Goal: Task Accomplishment & Management: Complete application form

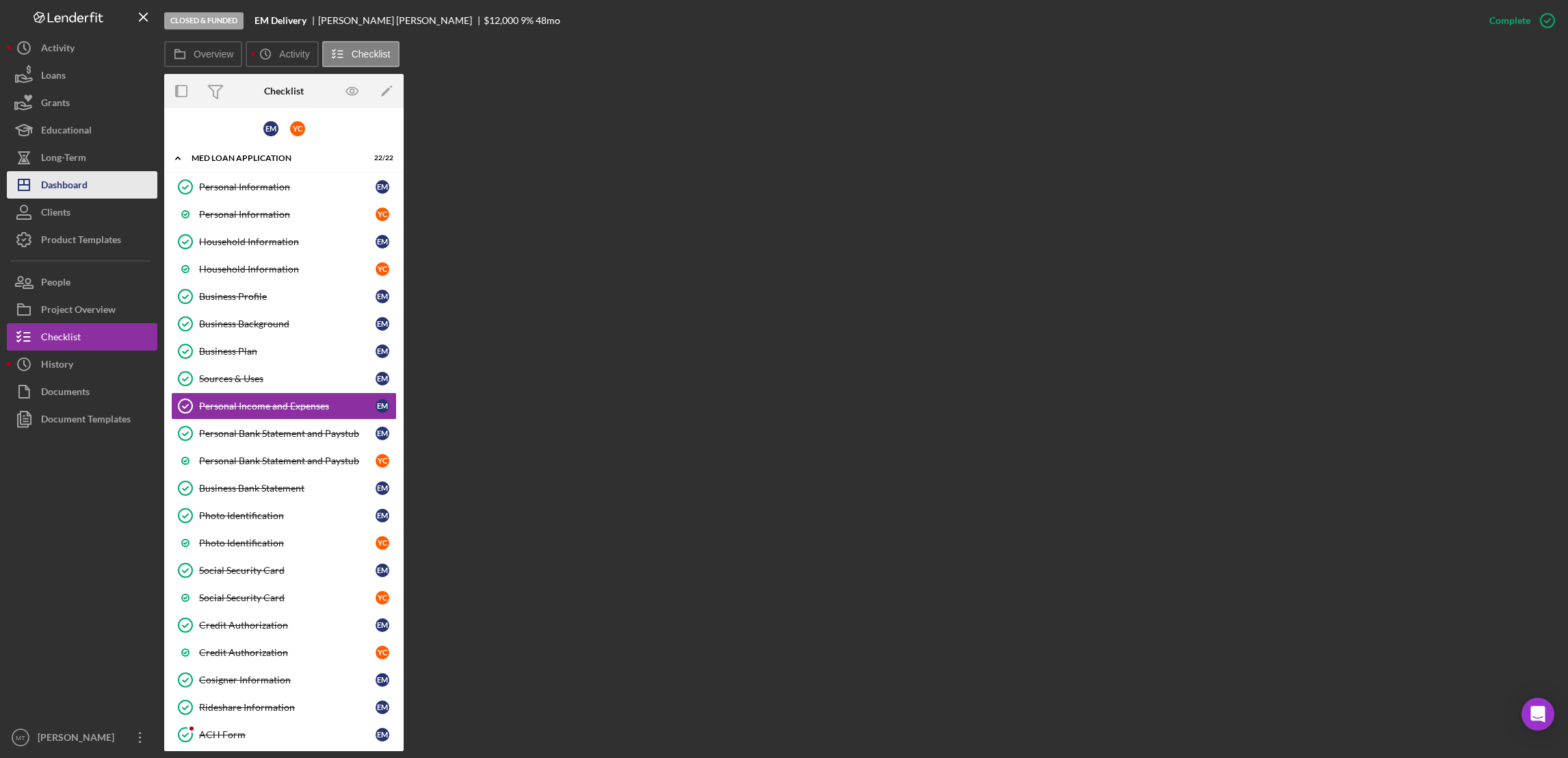
click at [75, 176] on div "Dashboard" at bounding box center [64, 186] width 46 height 31
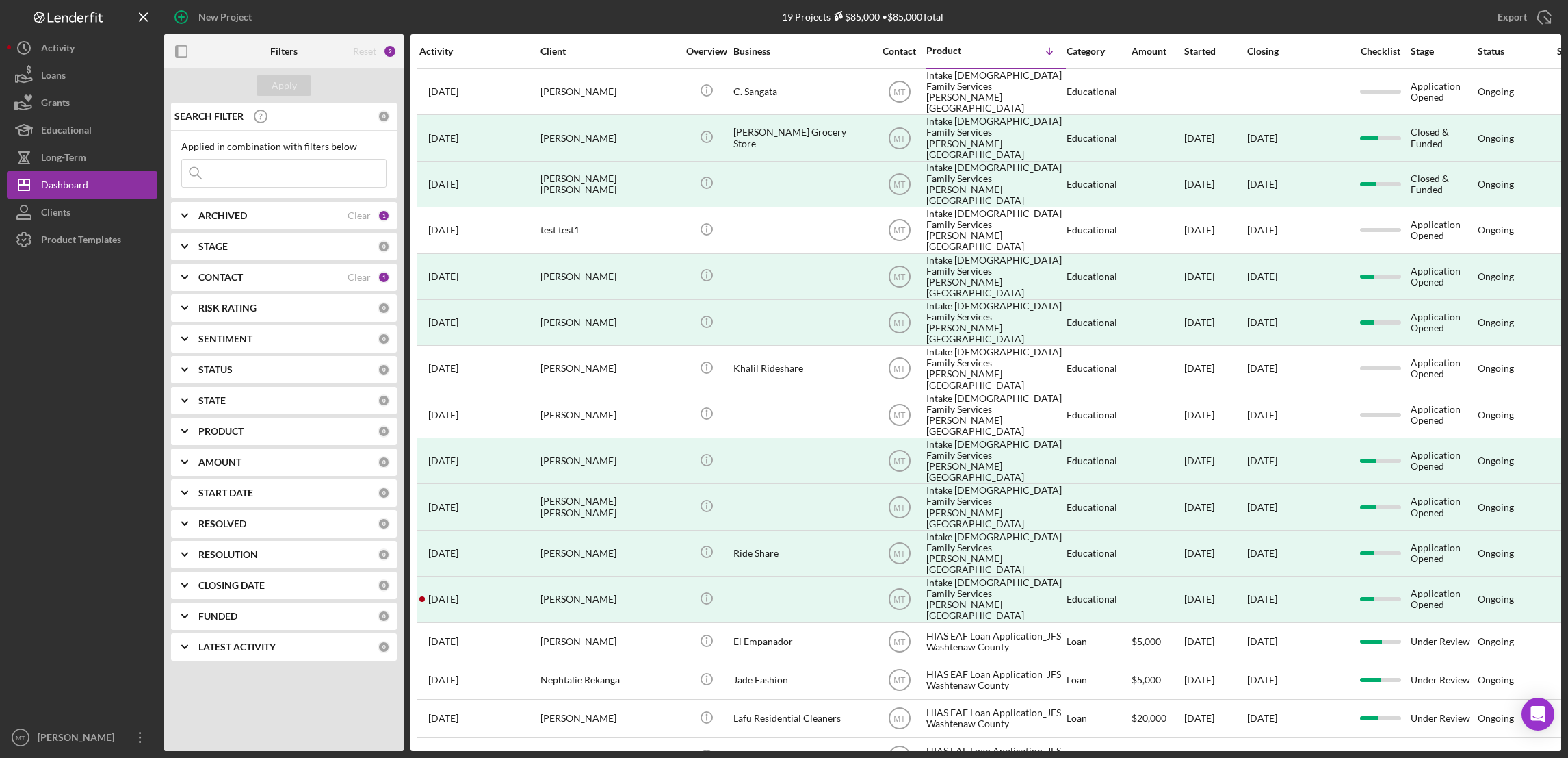
click at [258, 173] on input at bounding box center [284, 173] width 204 height 28
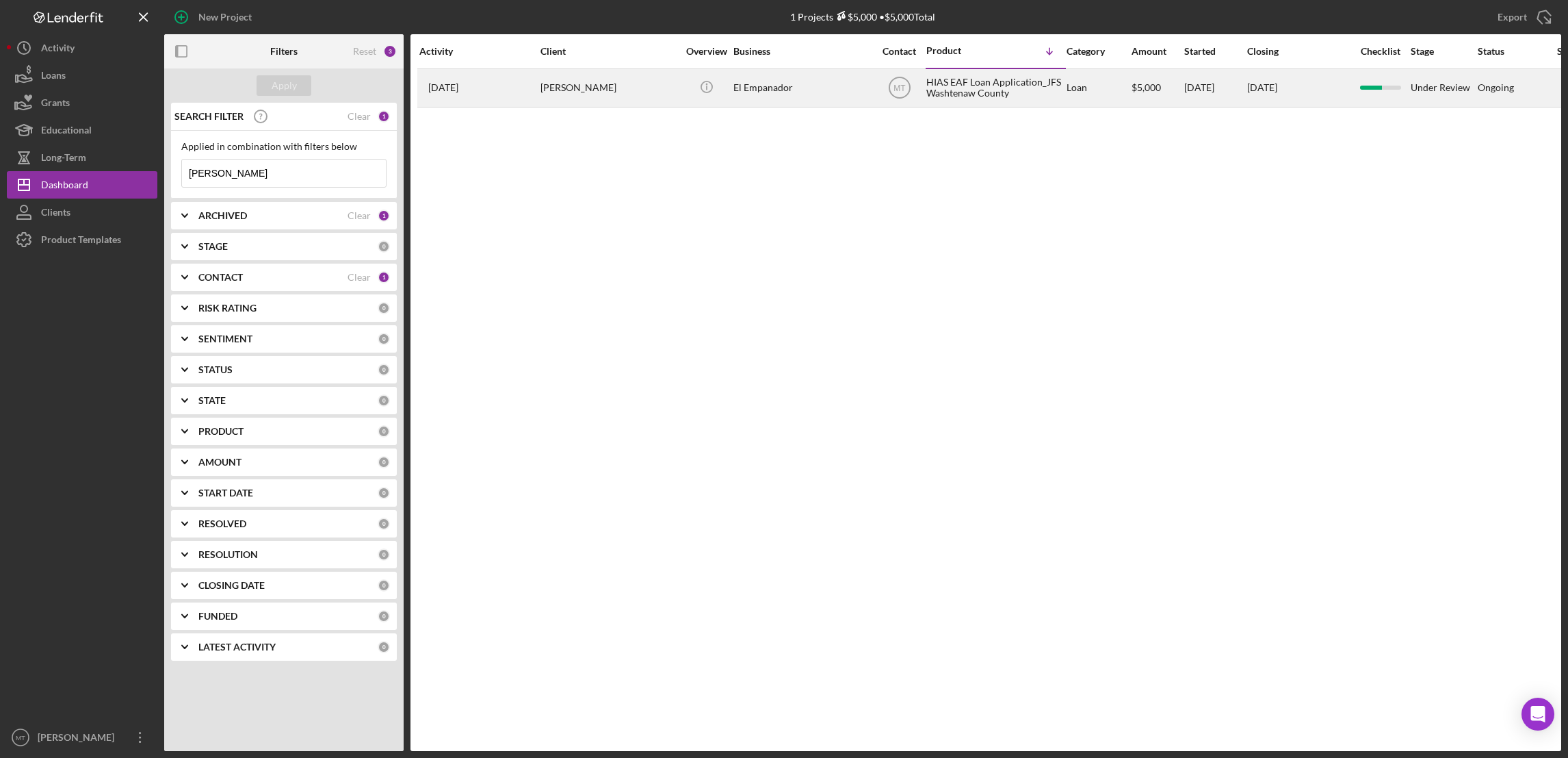
type input "[PERSON_NAME]"
click at [949, 89] on div "HIAS EAF Loan Application_JFS Washtenaw County" at bounding box center [994, 88] width 137 height 36
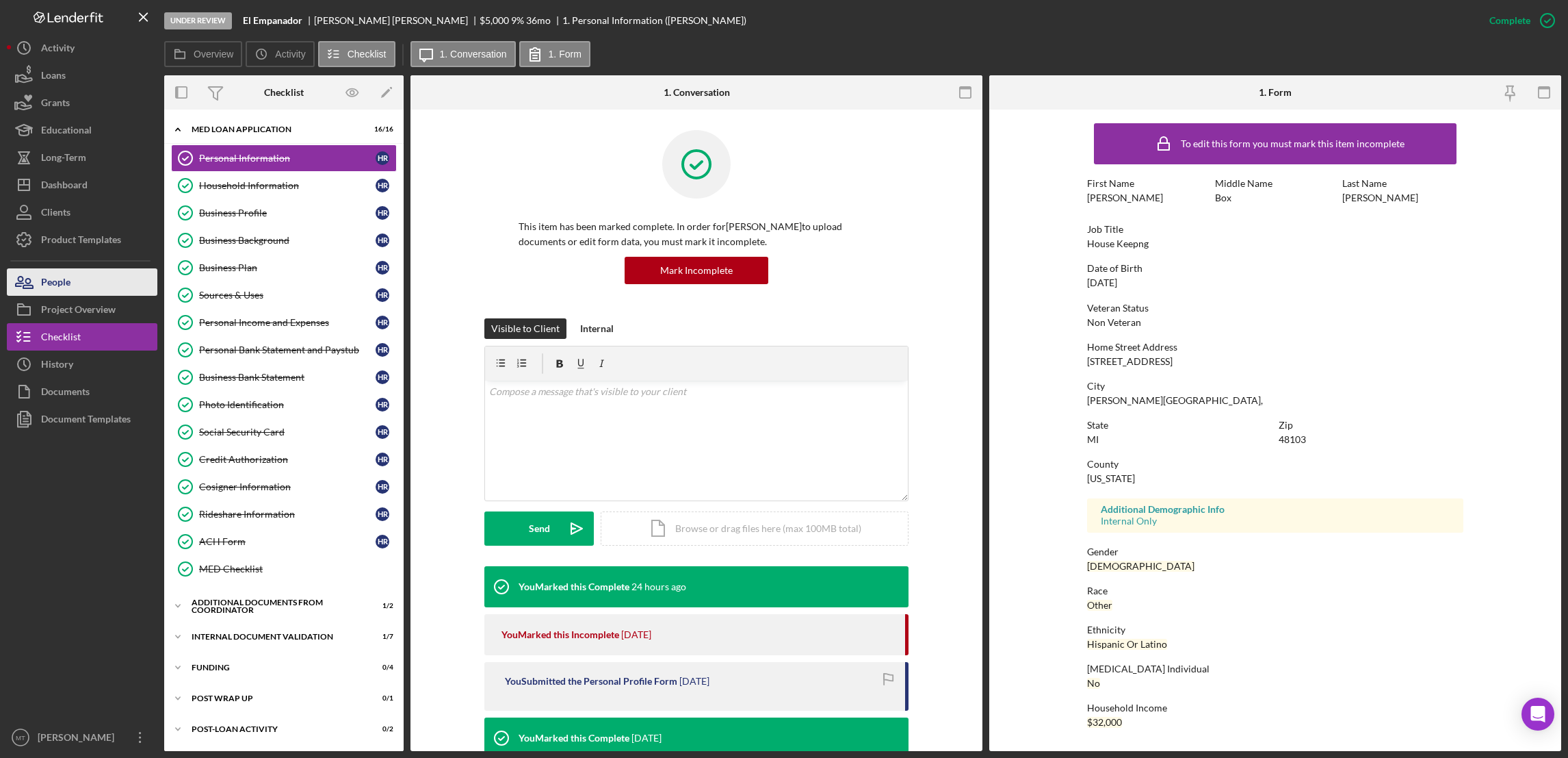
click at [72, 279] on button "People" at bounding box center [82, 282] width 151 height 28
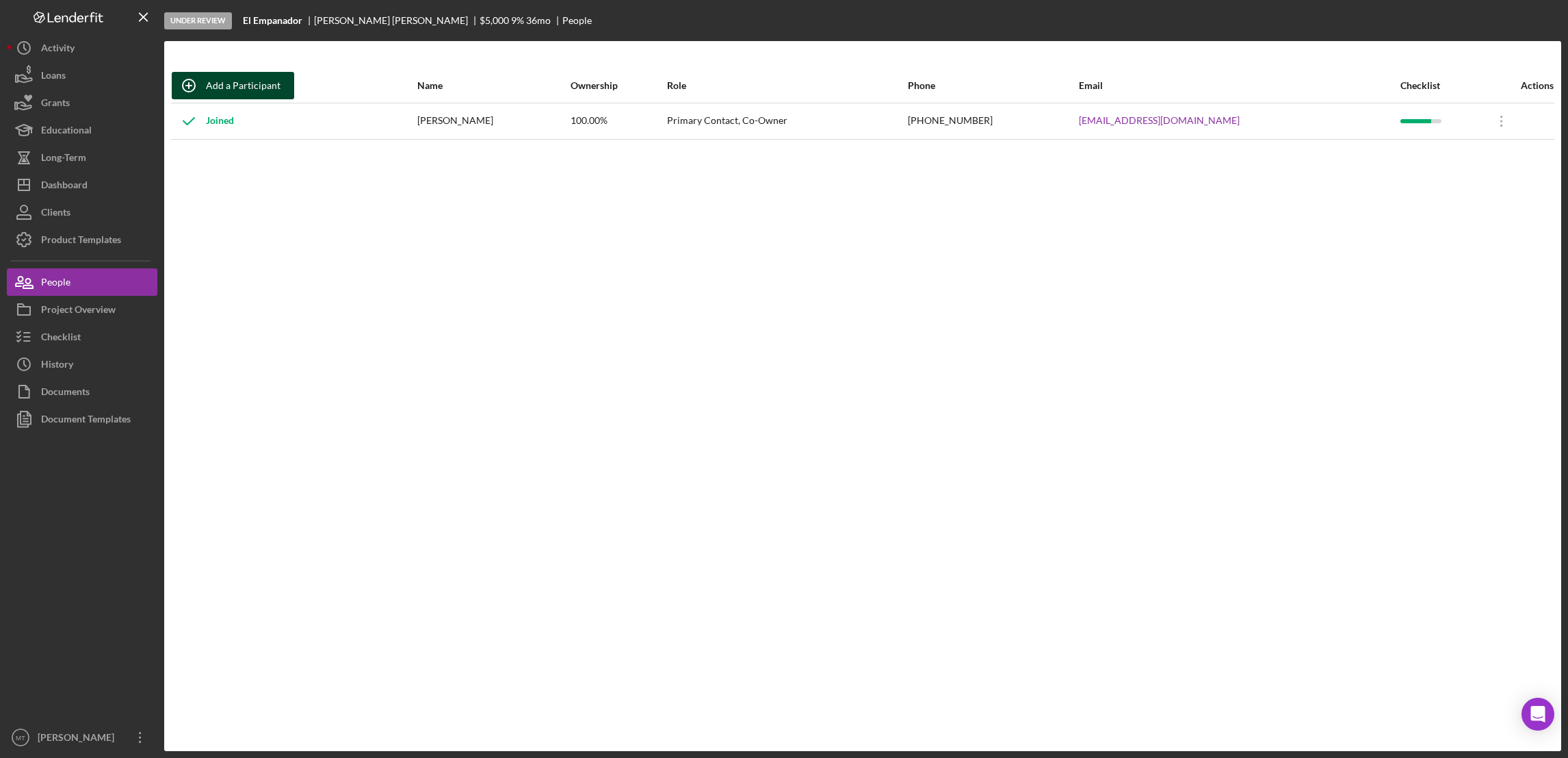
click at [262, 86] on div "Add a Participant" at bounding box center [243, 86] width 75 height 28
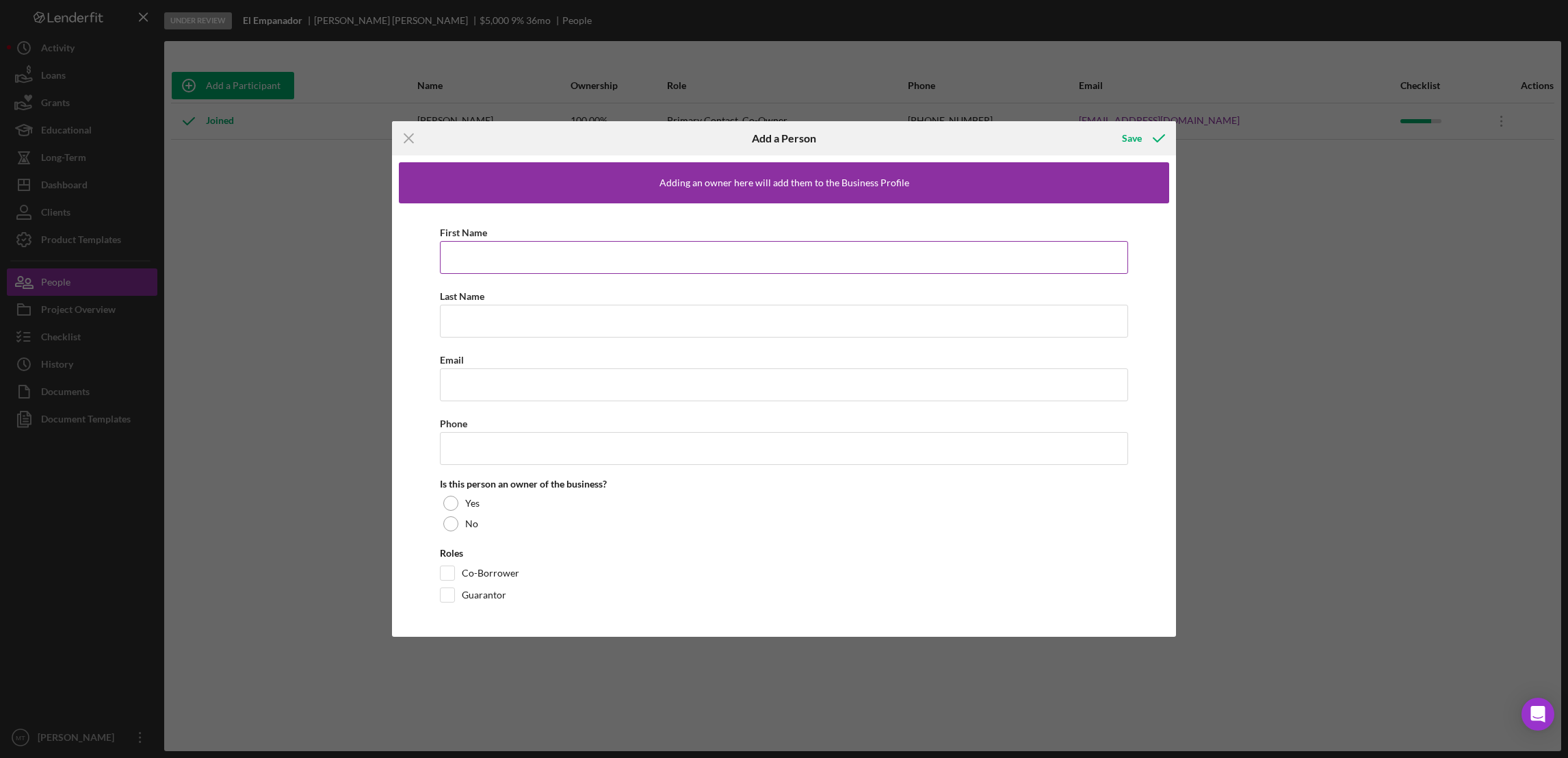
click at [494, 251] on input "First Name" at bounding box center [784, 257] width 688 height 33
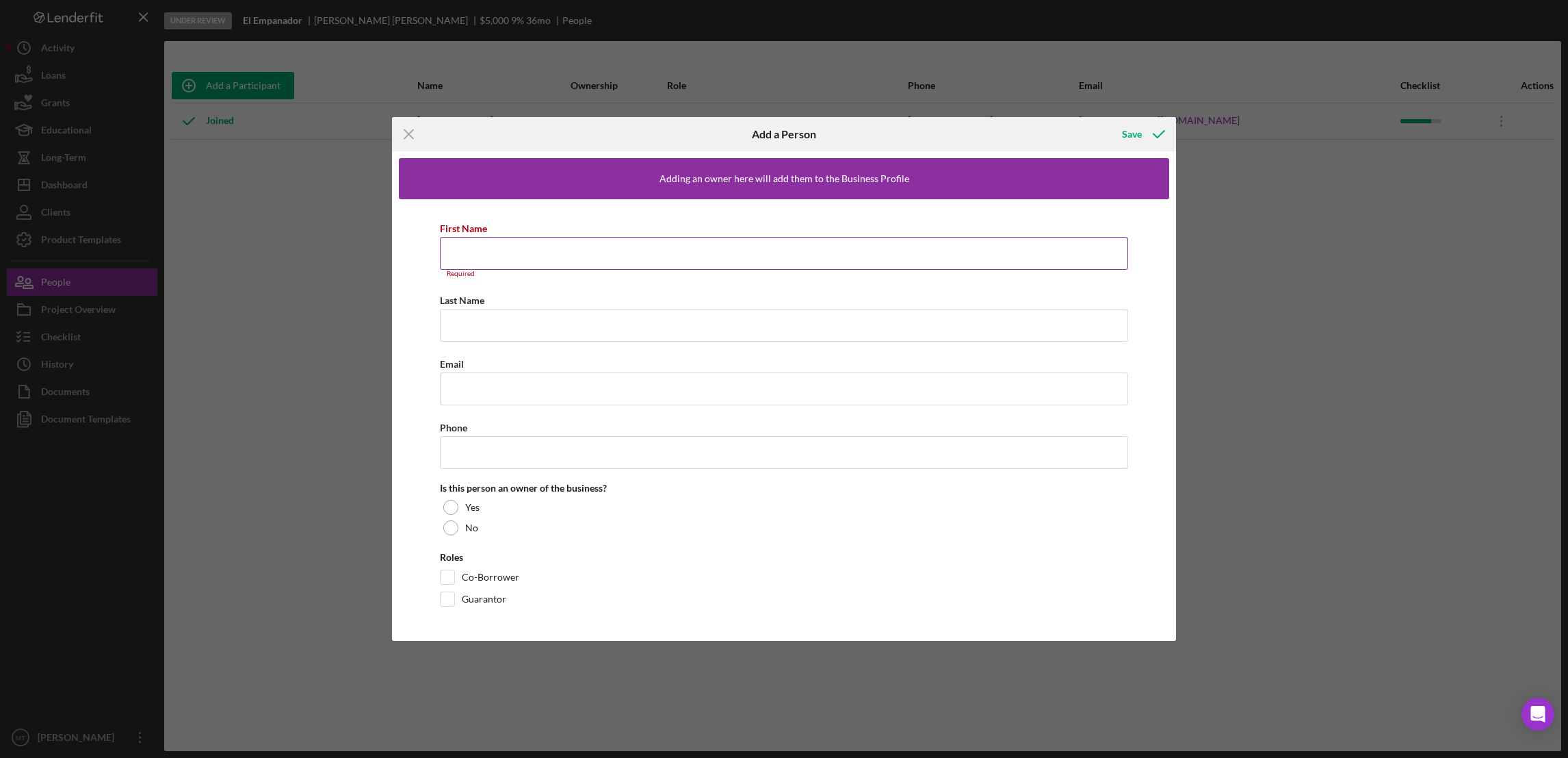
paste input "[PERSON_NAME]"
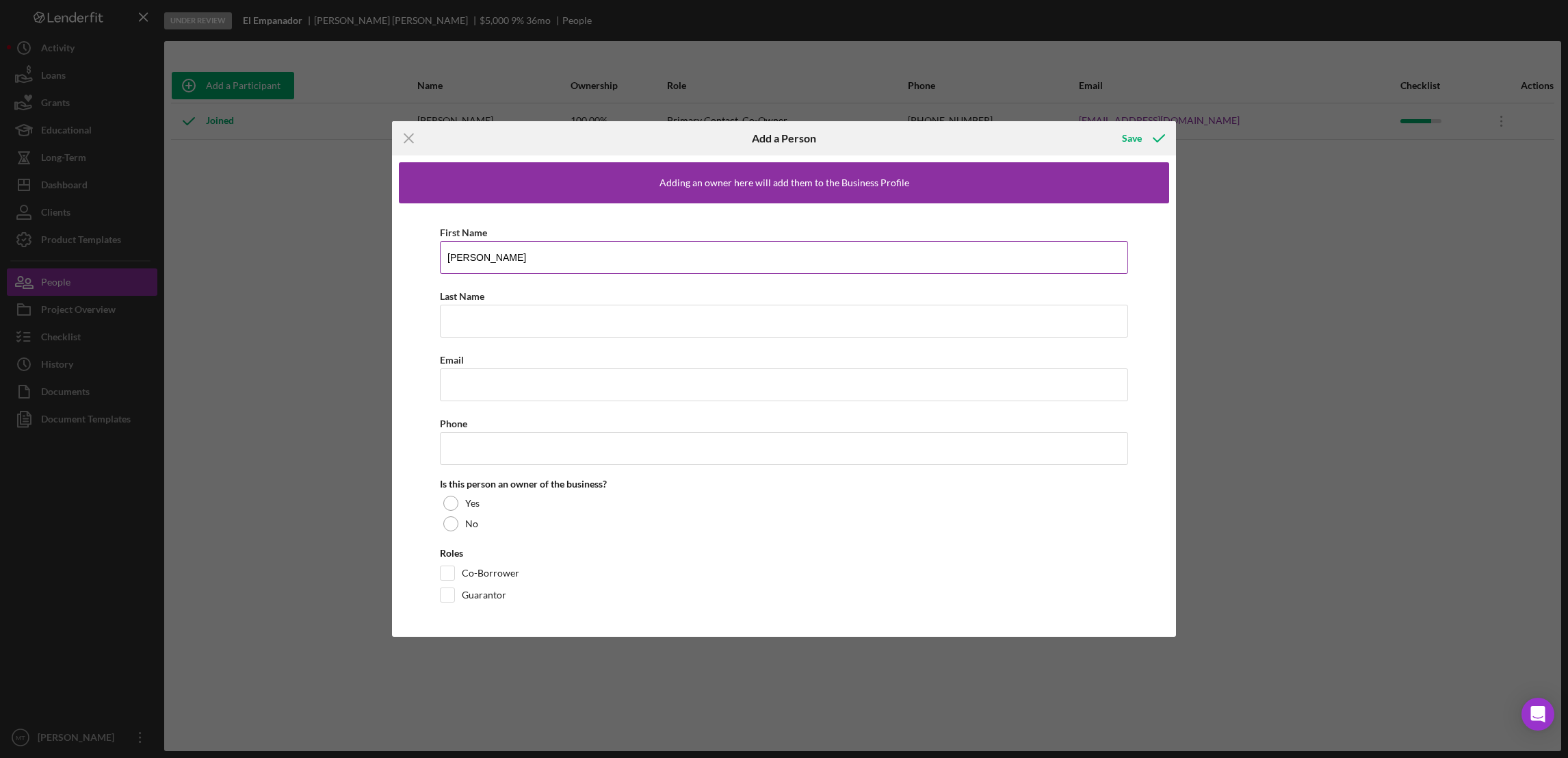
drag, startPoint x: 525, startPoint y: 254, endPoint x: 481, endPoint y: 255, distance: 44.0
click at [481, 255] on input "[PERSON_NAME]" at bounding box center [784, 257] width 688 height 33
type input "[PERSON_NAME]"
click at [463, 325] on input "Last Name" at bounding box center [784, 321] width 688 height 33
paste input "[PERSON_NAME]"
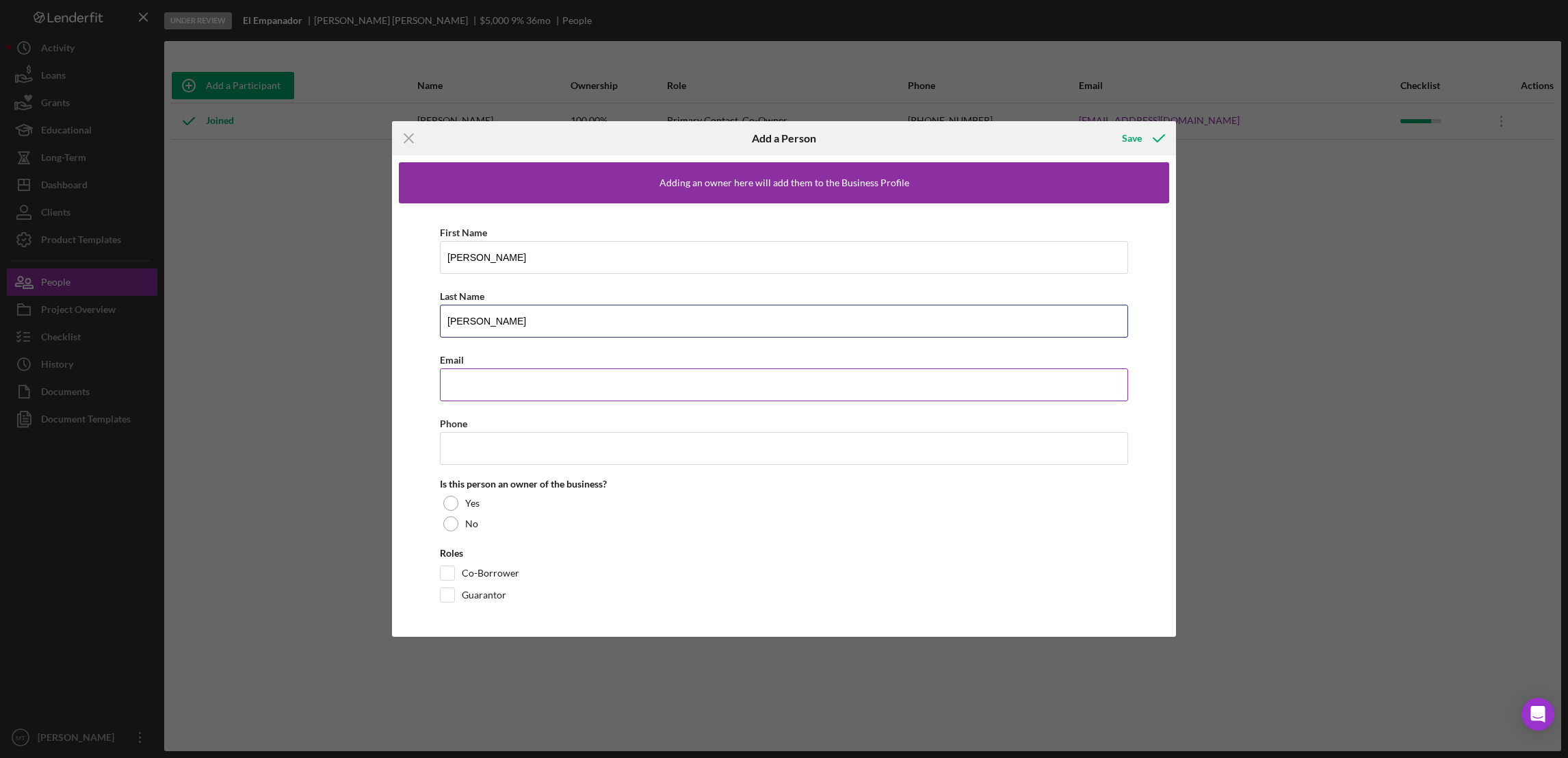
type input "[PERSON_NAME]"
drag, startPoint x: 485, startPoint y: 386, endPoint x: 500, endPoint y: 393, distance: 16.6
click at [485, 386] on input "Email" at bounding box center [784, 384] width 688 height 33
paste input "[EMAIL_ADDRESS][DOMAIN_NAME]"
type input "[EMAIL_ADDRESS][DOMAIN_NAME]"
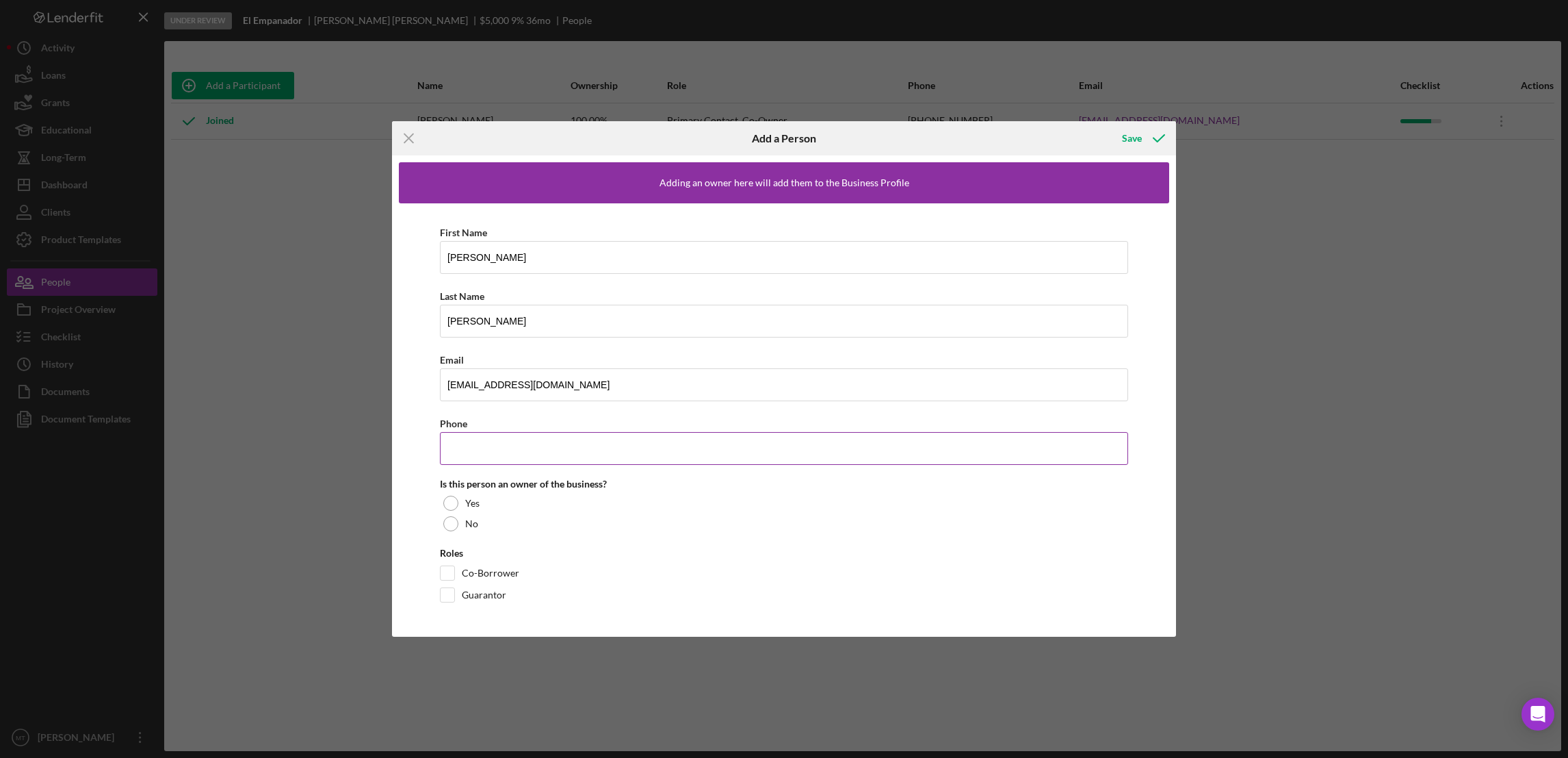
click at [499, 451] on input "Phone" at bounding box center [784, 448] width 688 height 33
click at [1307, 604] on div "Icon/Menu Close Add a Person Save Adding an owner here will add them to the Bus…" at bounding box center [784, 379] width 1568 height 758
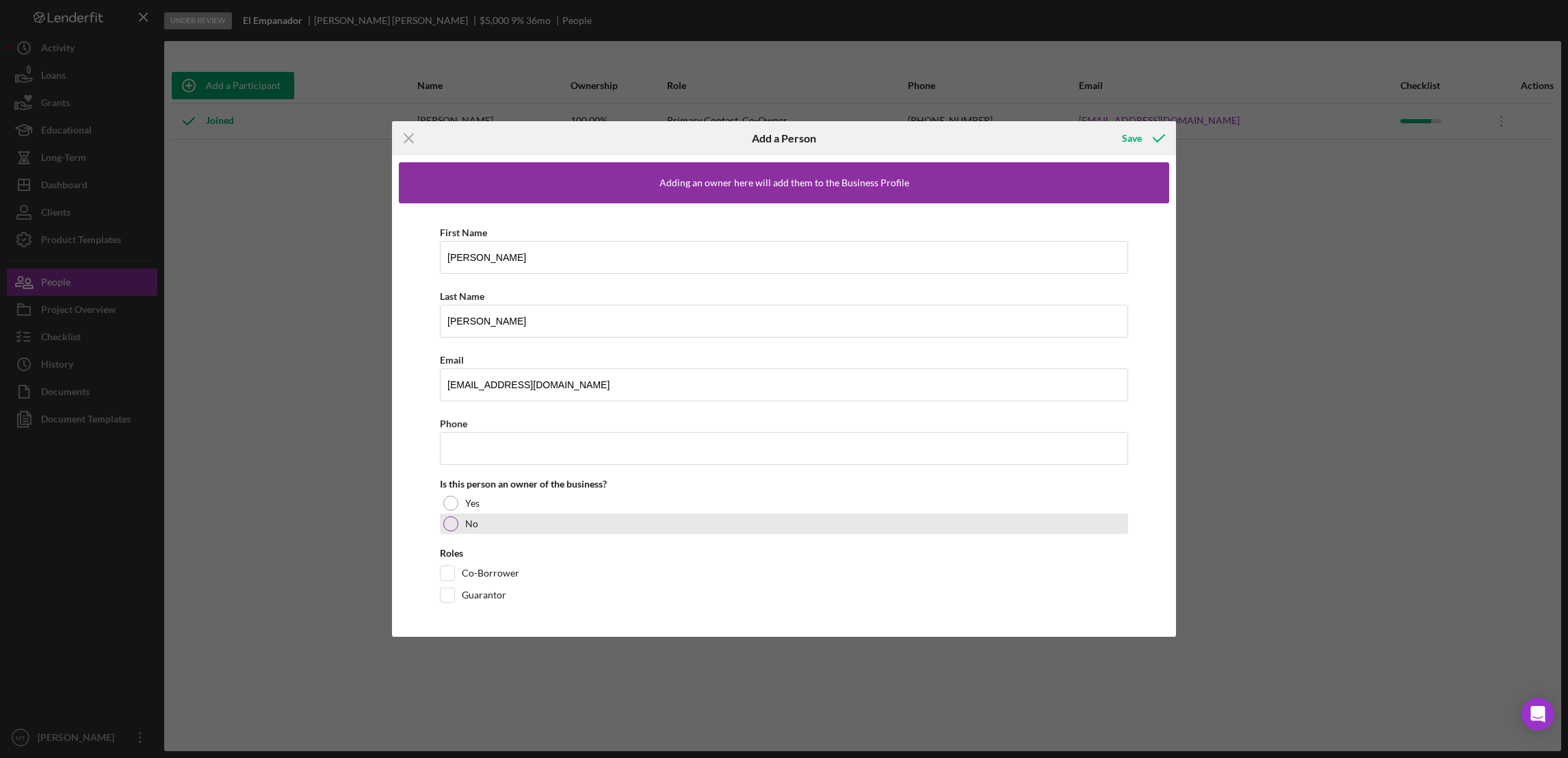
click at [449, 525] on div at bounding box center [451, 524] width 15 height 15
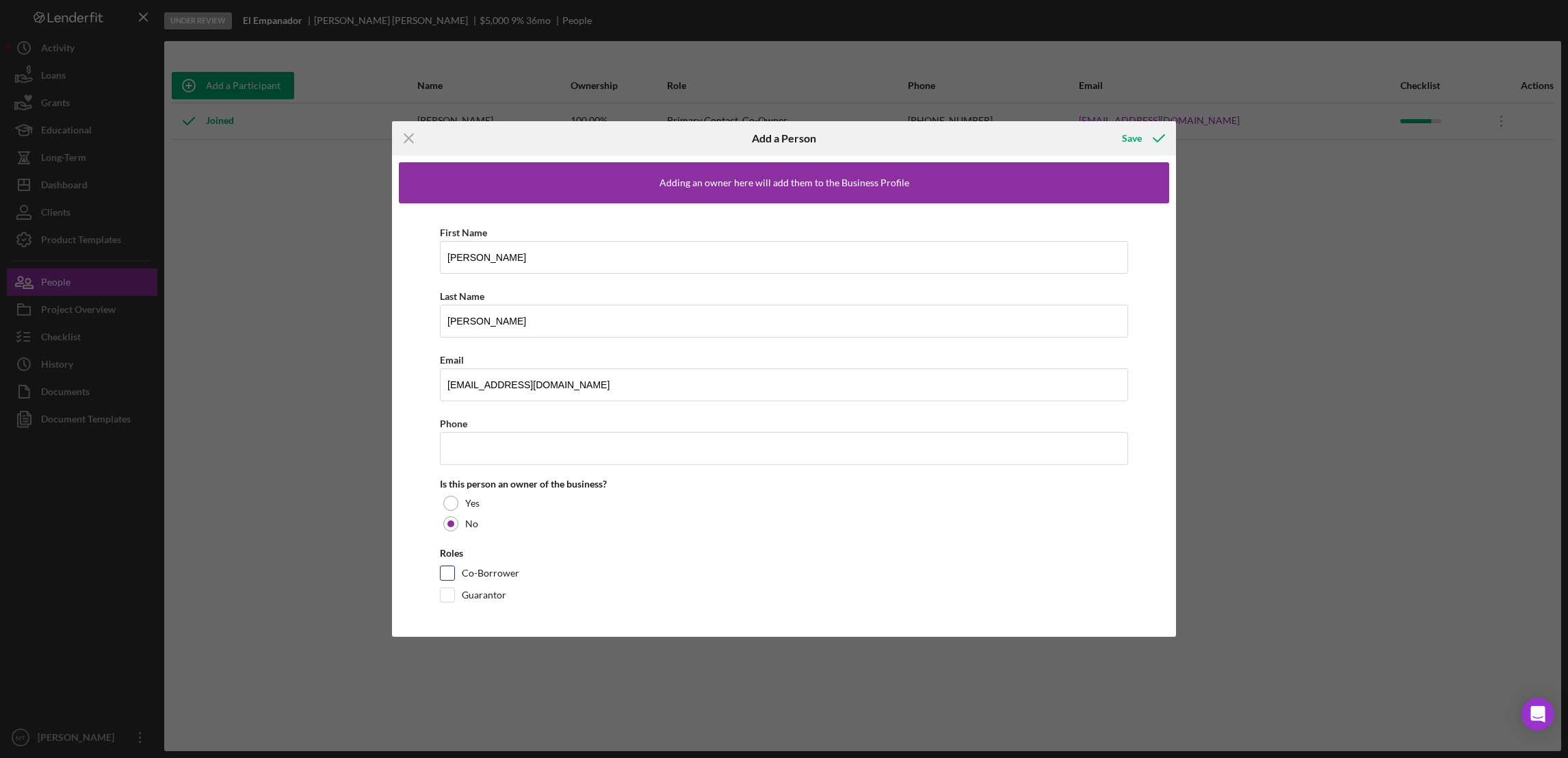
click at [449, 574] on input "Co-Borrower" at bounding box center [447, 572] width 14 height 14
checkbox input "true"
click at [446, 598] on input "Guarantor" at bounding box center [447, 594] width 14 height 14
checkbox input "true"
click at [446, 574] on input "Co-Borrower" at bounding box center [447, 572] width 14 height 14
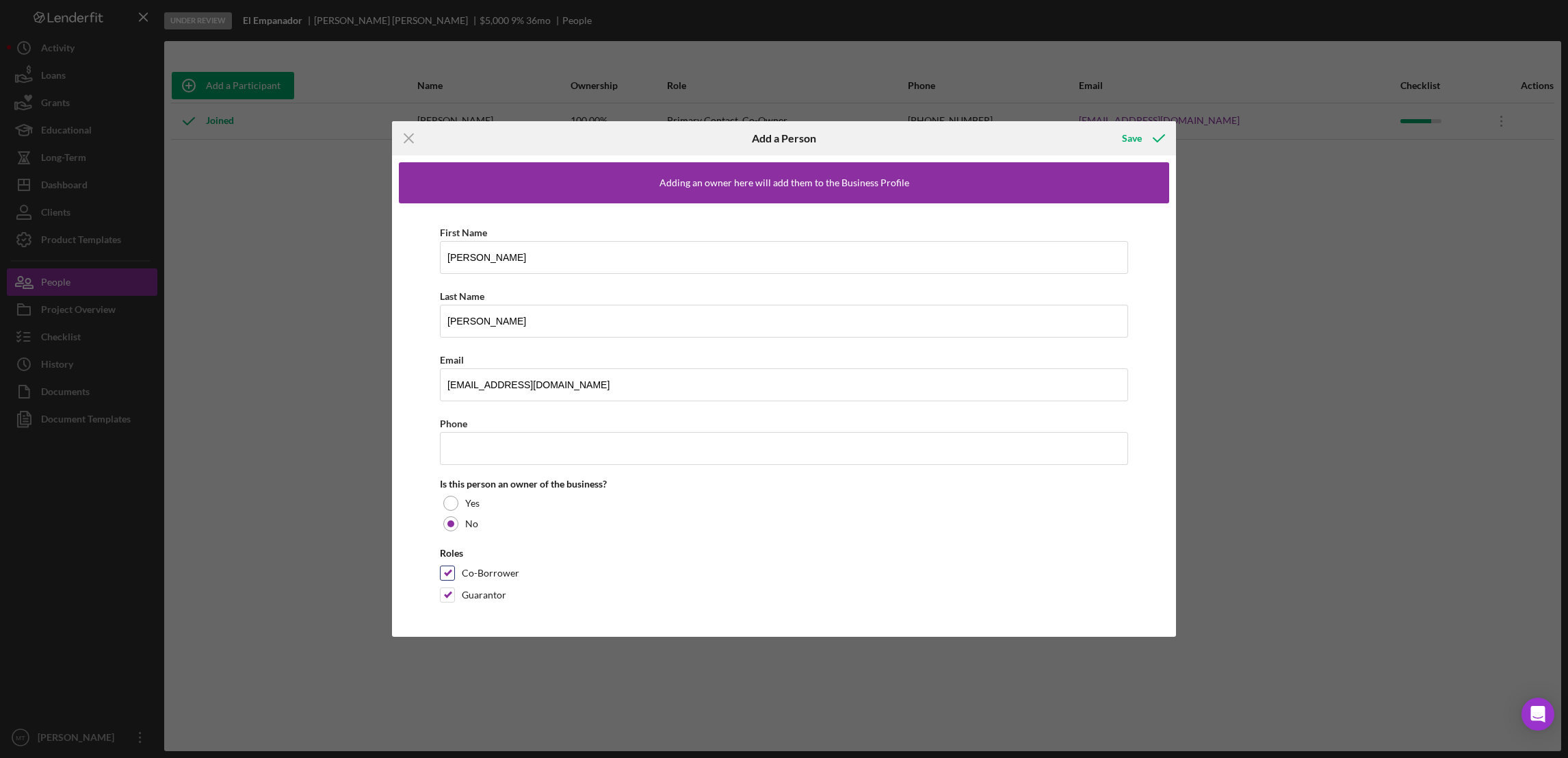
checkbox input "false"
click at [480, 444] on input "Phone" at bounding box center [784, 448] width 688 height 33
paste input "(173) 459-6286"
type input "(173) 459-6286"
click at [1126, 137] on div "Save" at bounding box center [1132, 139] width 19 height 28
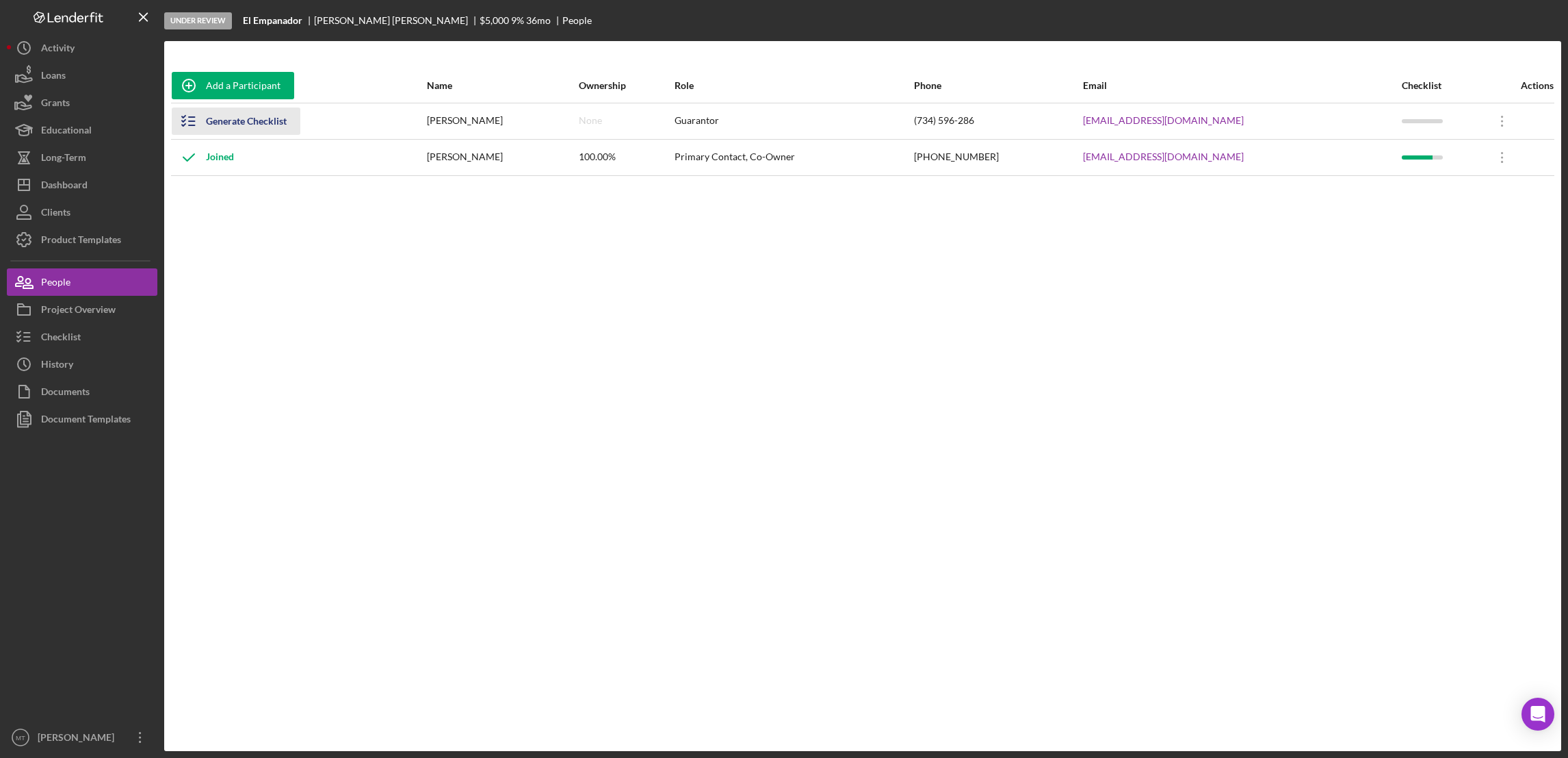
click at [252, 118] on div "Generate Checklist" at bounding box center [246, 122] width 81 height 28
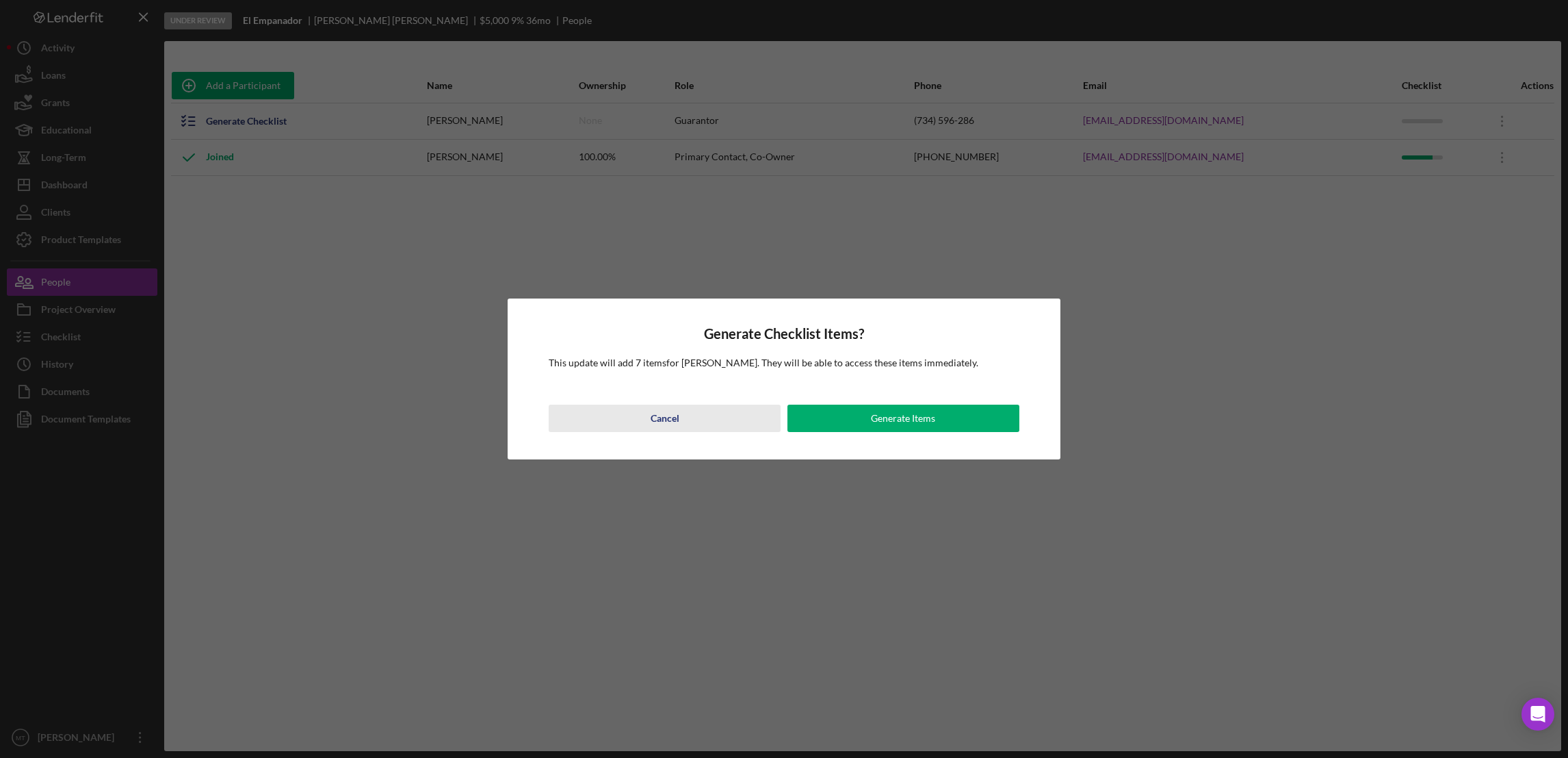
click at [663, 426] on div "Cancel" at bounding box center [664, 418] width 28 height 28
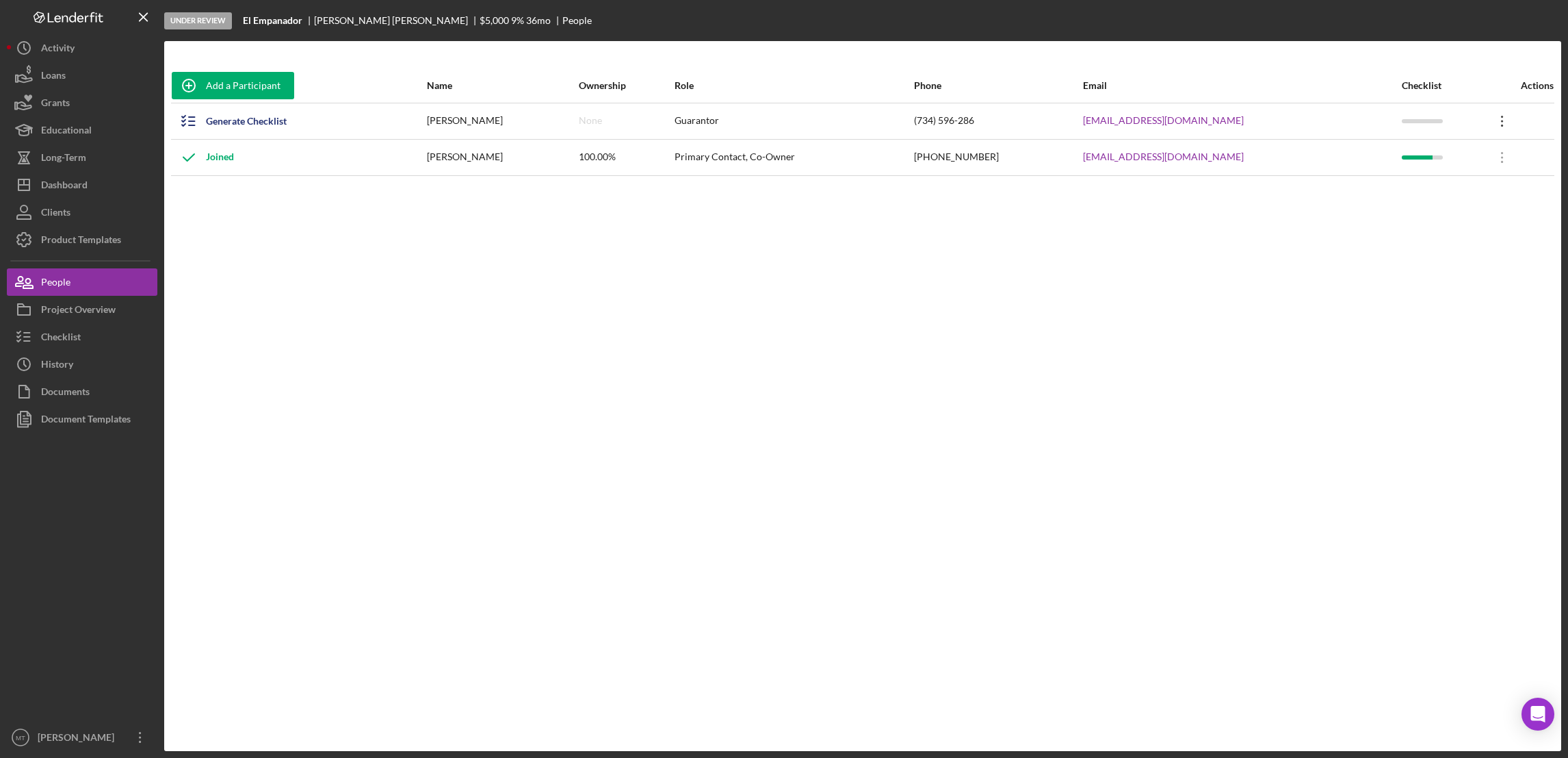
click at [1492, 119] on icon "Icon/Overflow" at bounding box center [1502, 121] width 34 height 34
click at [1246, 336] on div "Add a Participant Name Ownership Role Phone Email Checklist Actions Generate Ch…" at bounding box center [863, 396] width 1397 height 655
click at [1420, 159] on div at bounding box center [1422, 157] width 41 height 4
click at [1493, 160] on icon "Icon/Overflow" at bounding box center [1502, 157] width 34 height 34
click at [1402, 227] on div "Add a Participant Name Ownership Role Phone Email Checklist Actions Generate Ch…" at bounding box center [863, 396] width 1397 height 655
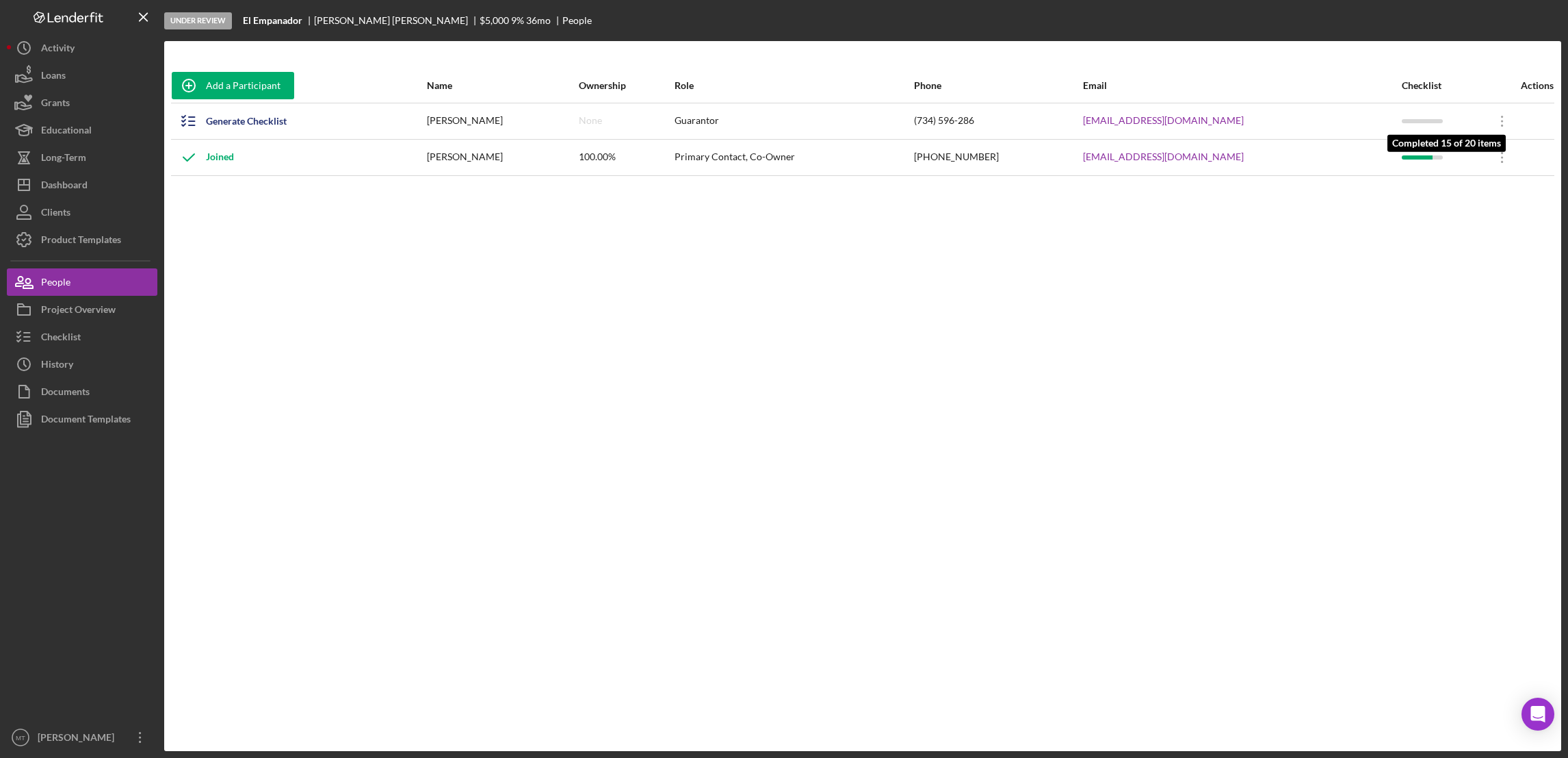
click at [1405, 156] on div at bounding box center [1417, 157] width 31 height 4
click at [1197, 238] on div "Add a Participant Name Ownership Role Phone Email Checklist Actions Generate Ch…" at bounding box center [863, 396] width 1397 height 655
click at [63, 182] on div "Dashboard" at bounding box center [64, 186] width 46 height 31
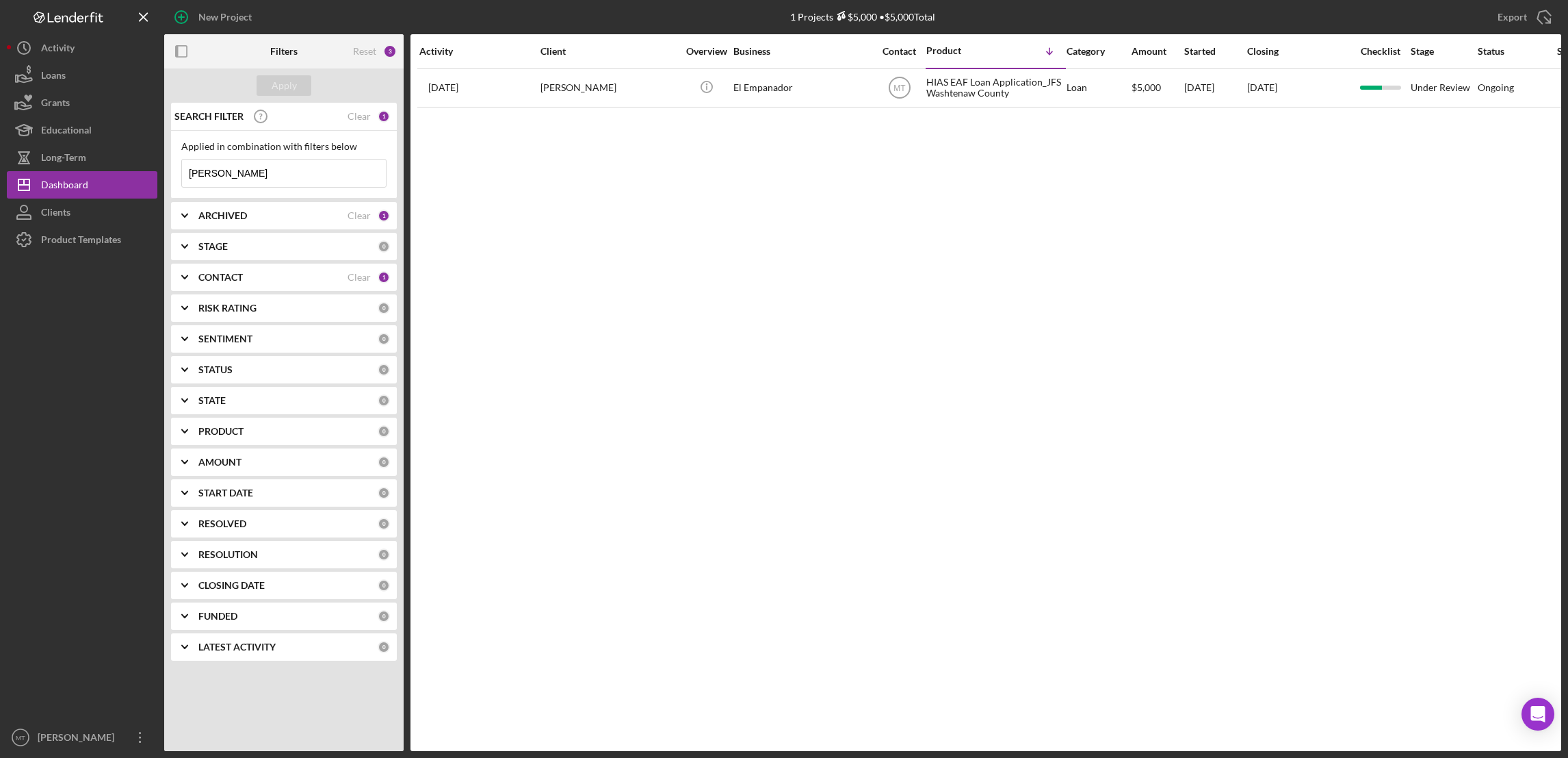
drag, startPoint x: 255, startPoint y: 173, endPoint x: 184, endPoint y: 168, distance: 71.2
click at [184, 168] on input "[PERSON_NAME]" at bounding box center [284, 173] width 204 height 28
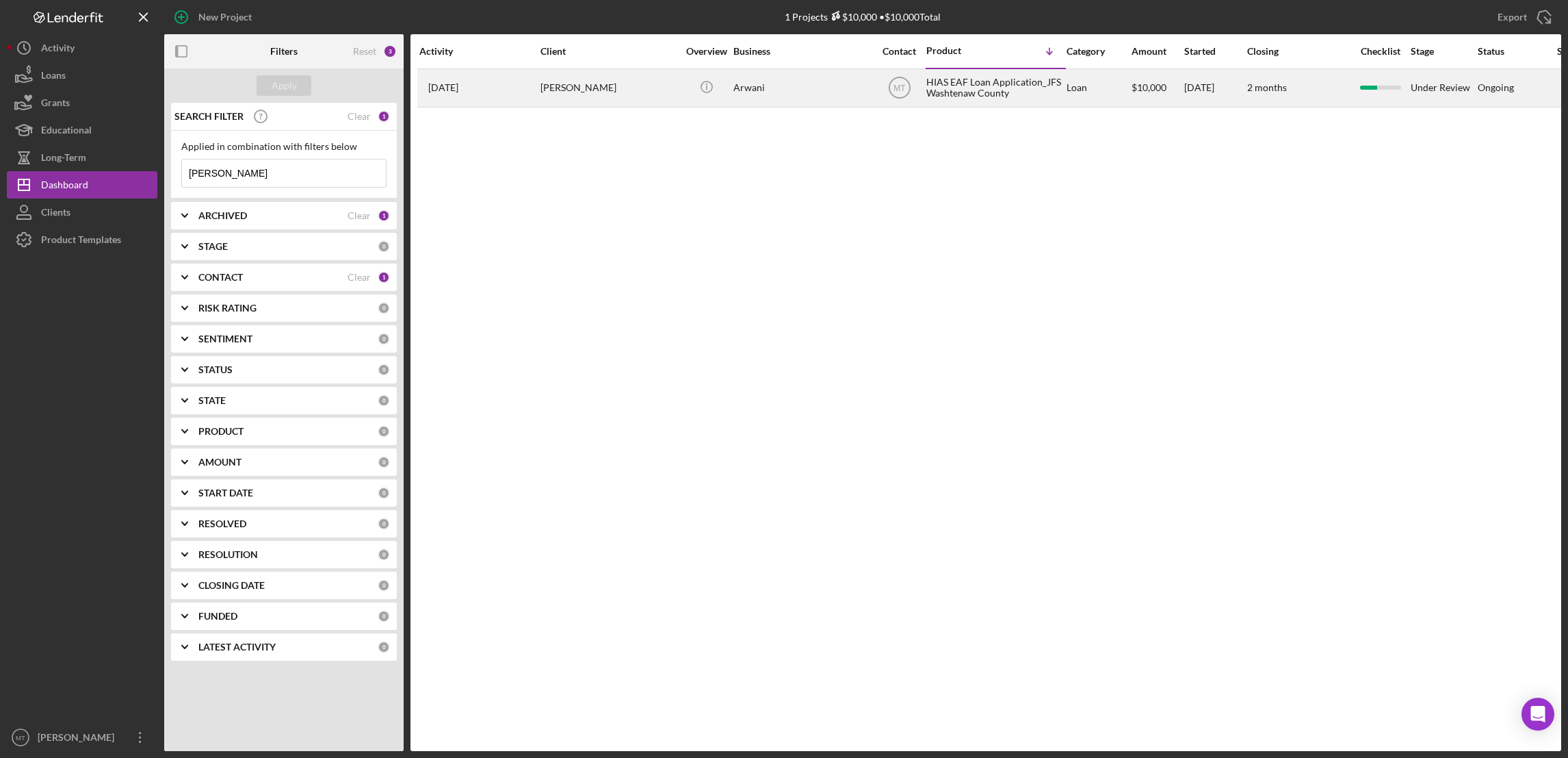
type input "[PERSON_NAME]"
click at [955, 82] on div "HIAS EAF Loan Application_JFS Washtenaw County" at bounding box center [994, 88] width 137 height 36
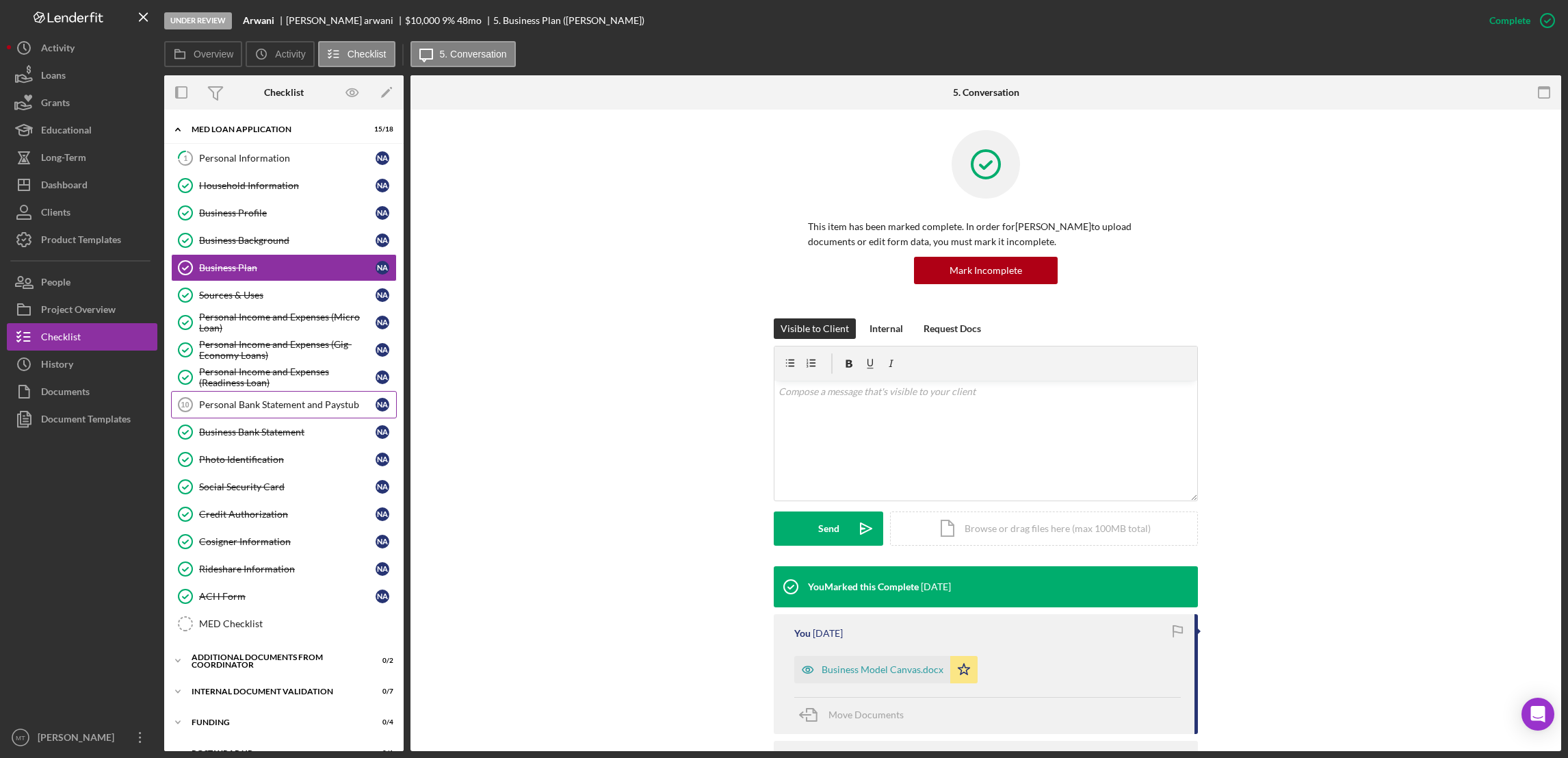
click at [288, 403] on div "Personal Bank Statement and Paystub" at bounding box center [288, 405] width 177 height 11
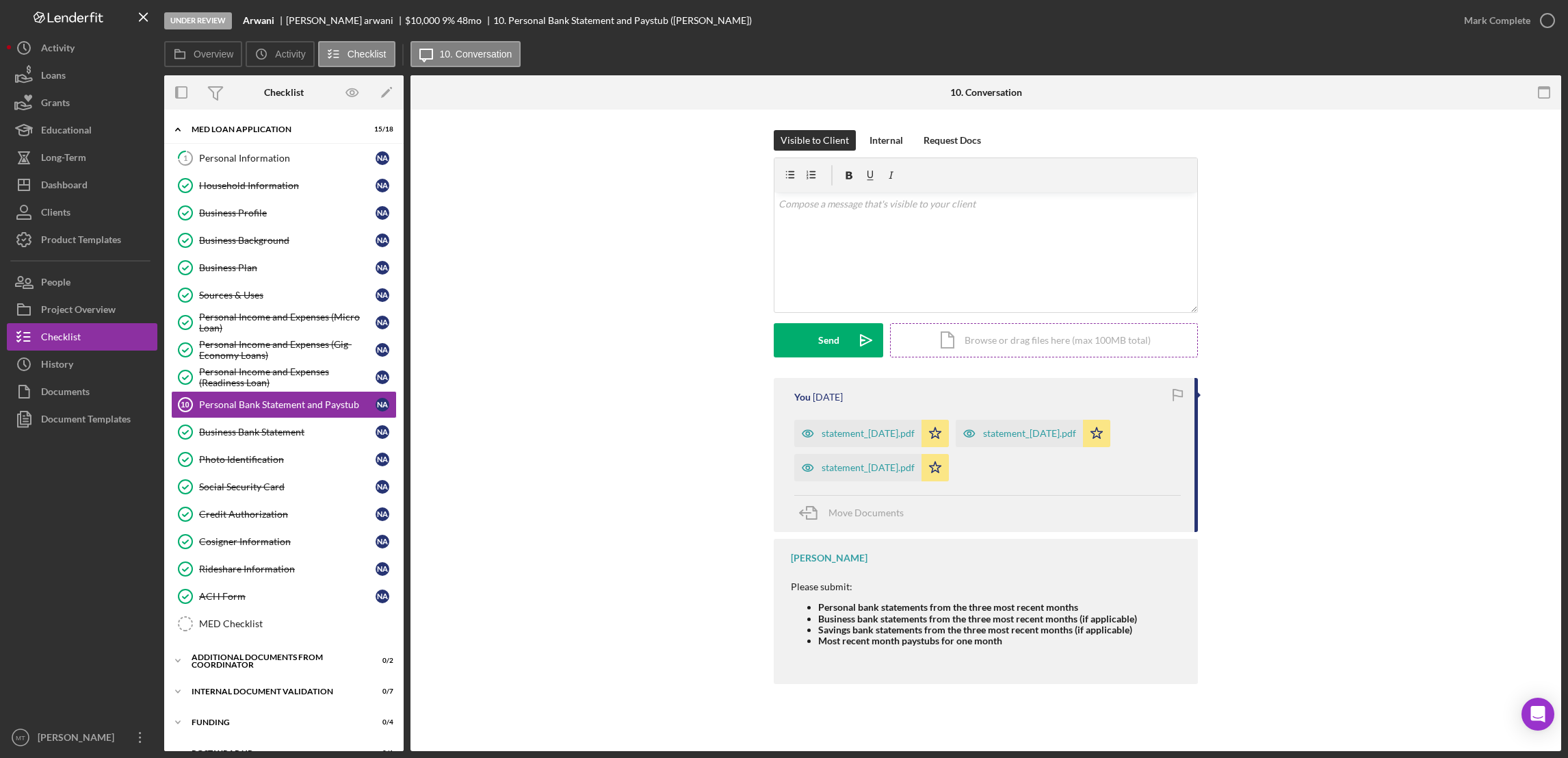
click at [1023, 345] on div "Icon/Document Browse or drag files here (max 100MB total) Tap to choose files o…" at bounding box center [1044, 340] width 308 height 34
click at [970, 336] on div "Icon/Document Browse or drag files here (max 100MB total) Tap to choose files o…" at bounding box center [1044, 340] width 308 height 34
click at [990, 349] on div "Icon/Document Browse or drag files here (max 100MB total) Tap to choose files o…" at bounding box center [1044, 340] width 308 height 34
click at [1021, 341] on div "Icon/Document Browse or drag files here (max 100MB total) Tap to choose files o…" at bounding box center [1044, 340] width 308 height 34
click at [1012, 345] on div "Icon/Document Browse or drag files here (max 100MB total) Tap to choose files o…" at bounding box center [1044, 340] width 308 height 34
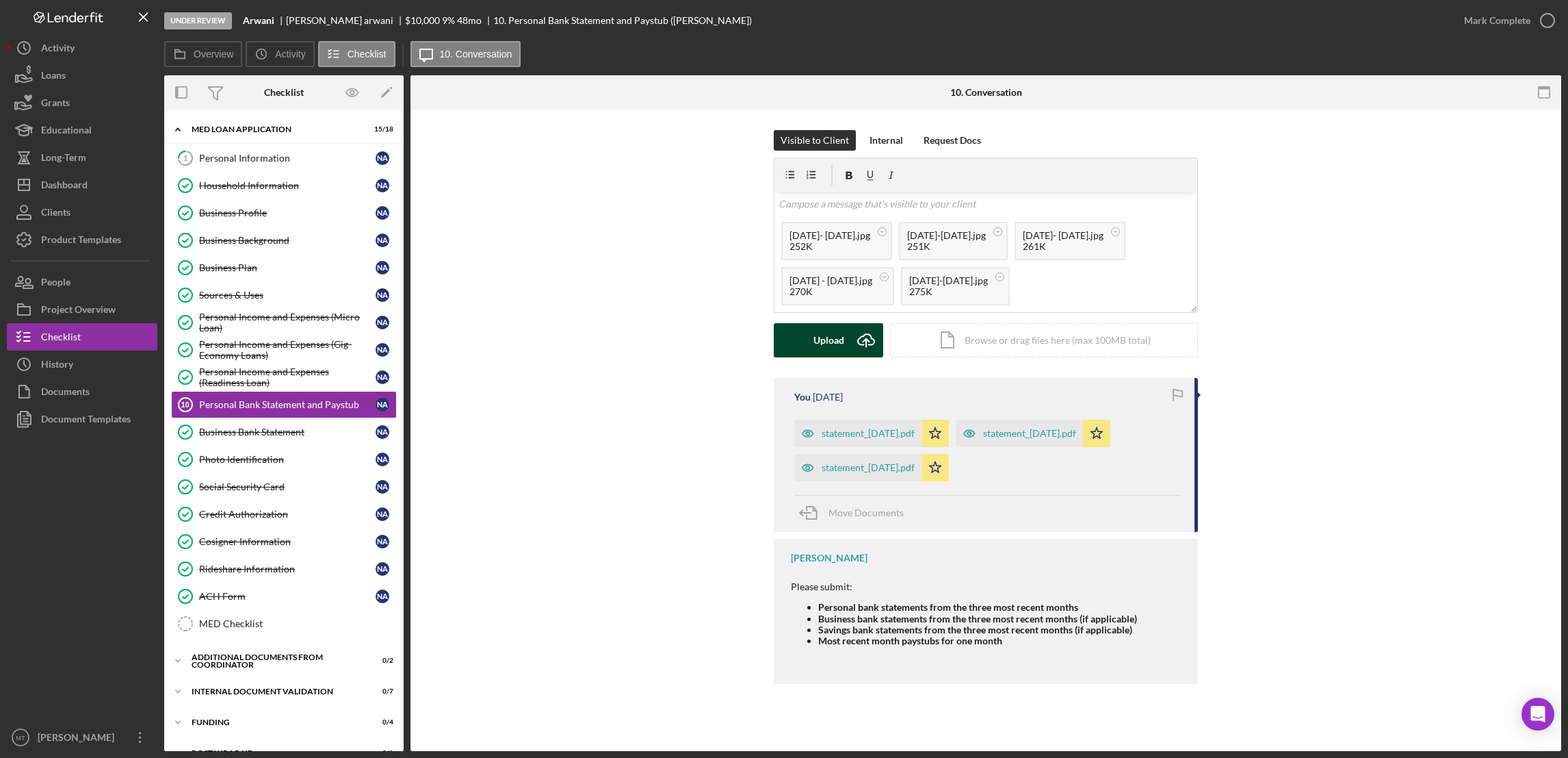
click at [828, 340] on div "Upload" at bounding box center [829, 340] width 31 height 34
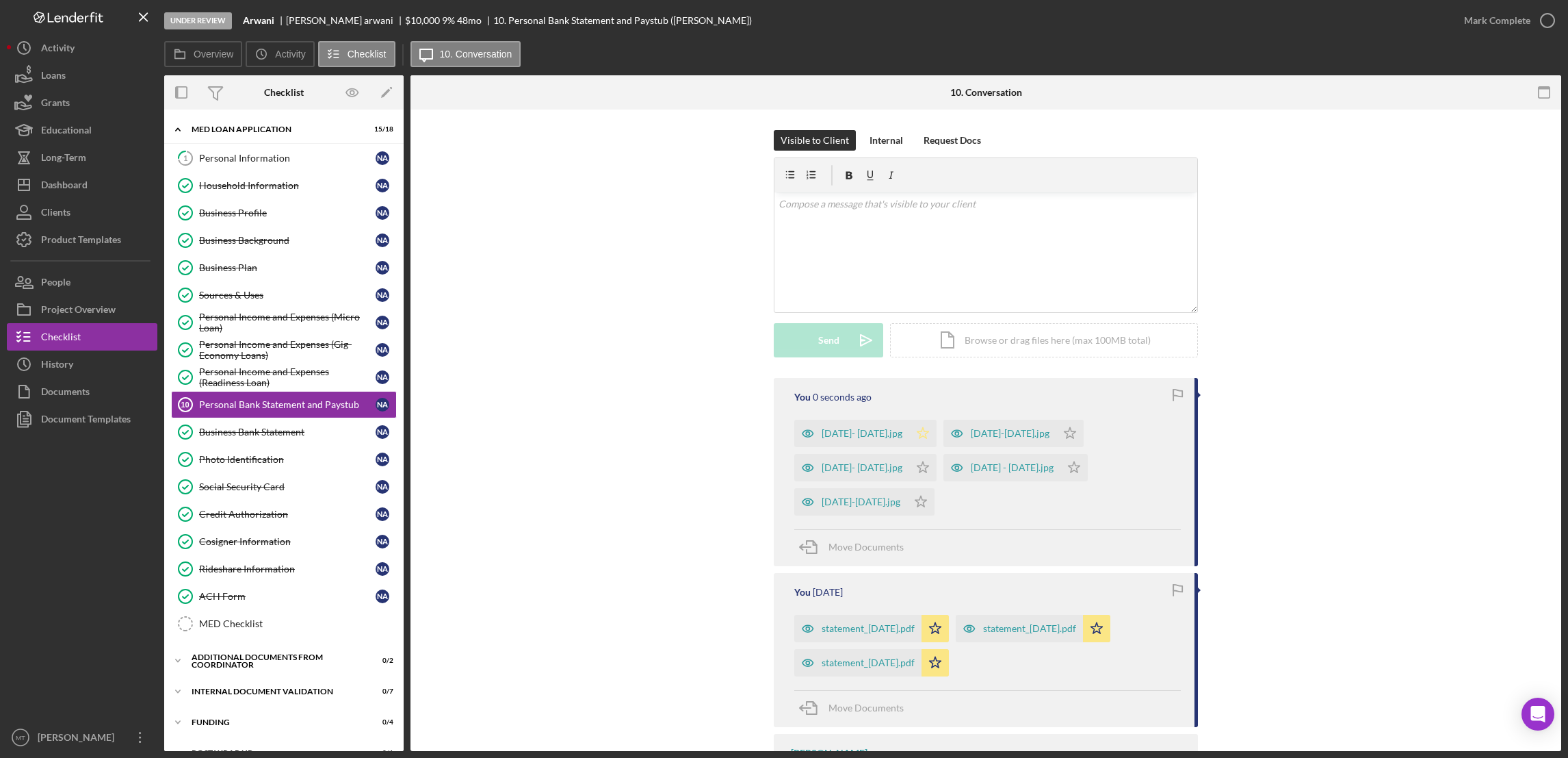
click at [917, 436] on polygon "button" at bounding box center [923, 433] width 11 height 11
click at [922, 468] on icon "Icon/Star" at bounding box center [923, 468] width 28 height 28
click at [909, 505] on icon "Icon/Star" at bounding box center [921, 502] width 28 height 28
click at [1057, 430] on icon "Icon/Star" at bounding box center [1070, 434] width 28 height 28
click at [1068, 467] on icon "Icon/Star" at bounding box center [1075, 468] width 28 height 28
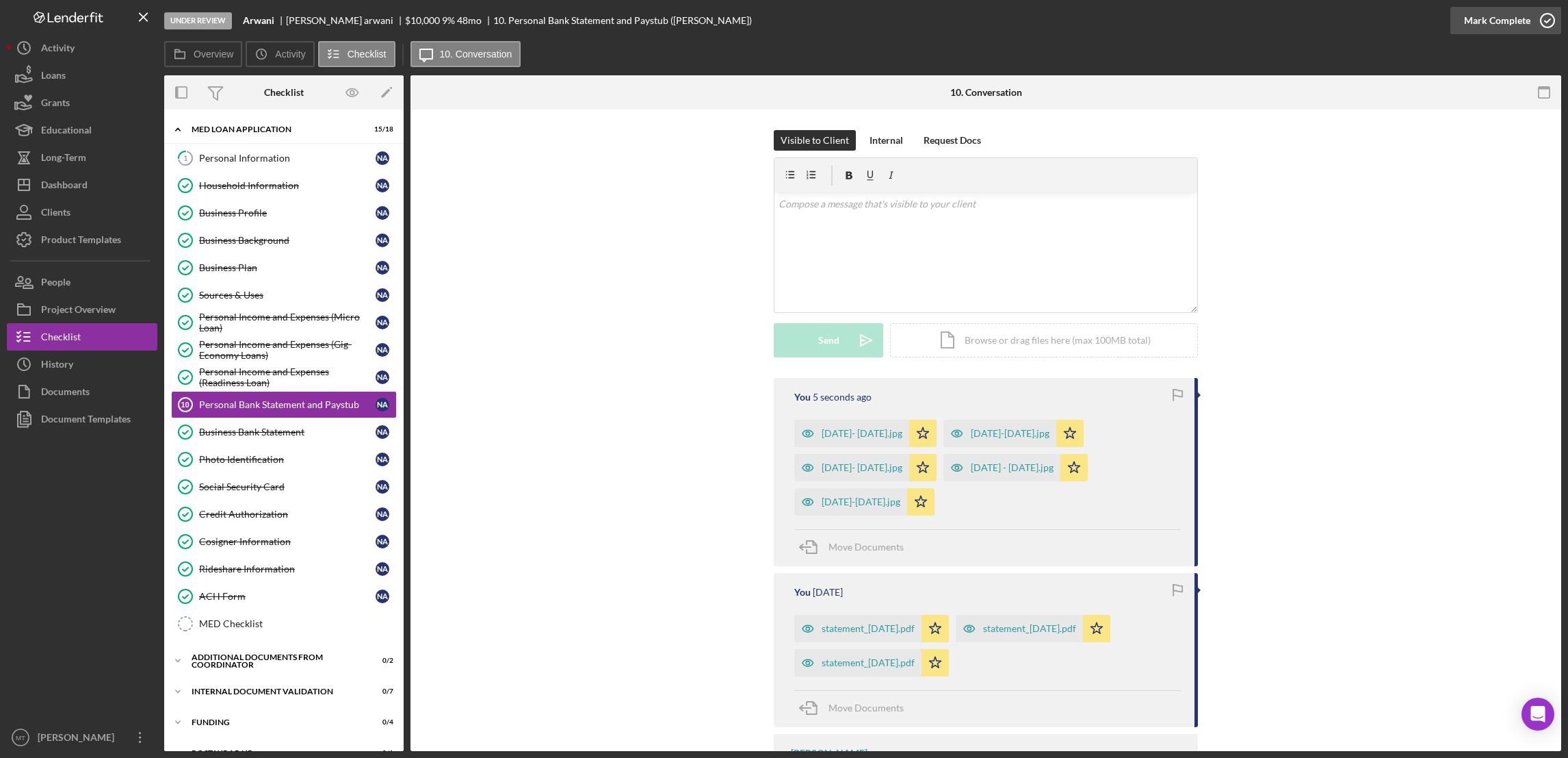
click at [1505, 18] on div "Mark Complete" at bounding box center [1498, 20] width 66 height 28
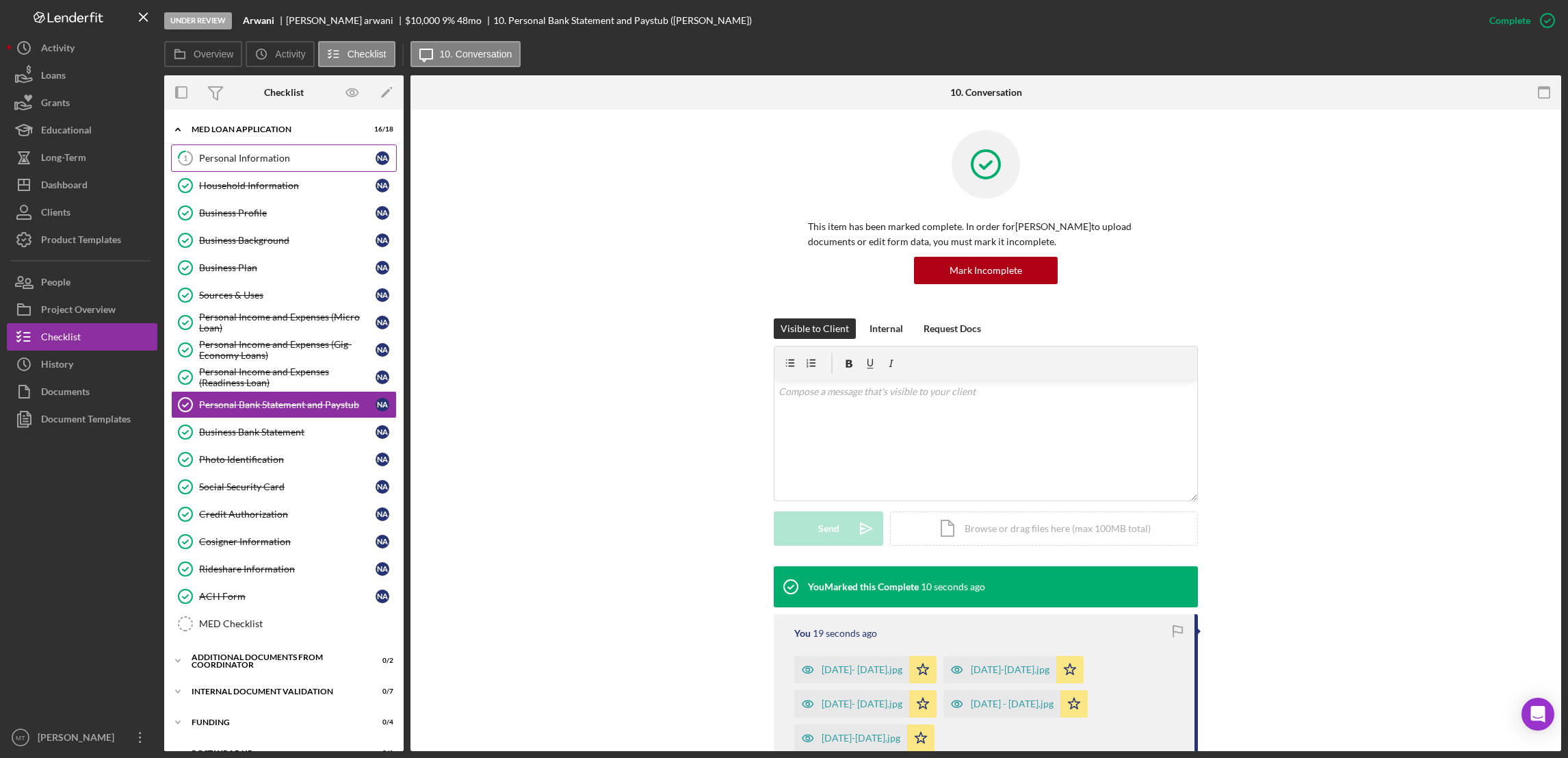
click at [246, 156] on div "Personal Information" at bounding box center [288, 158] width 177 height 11
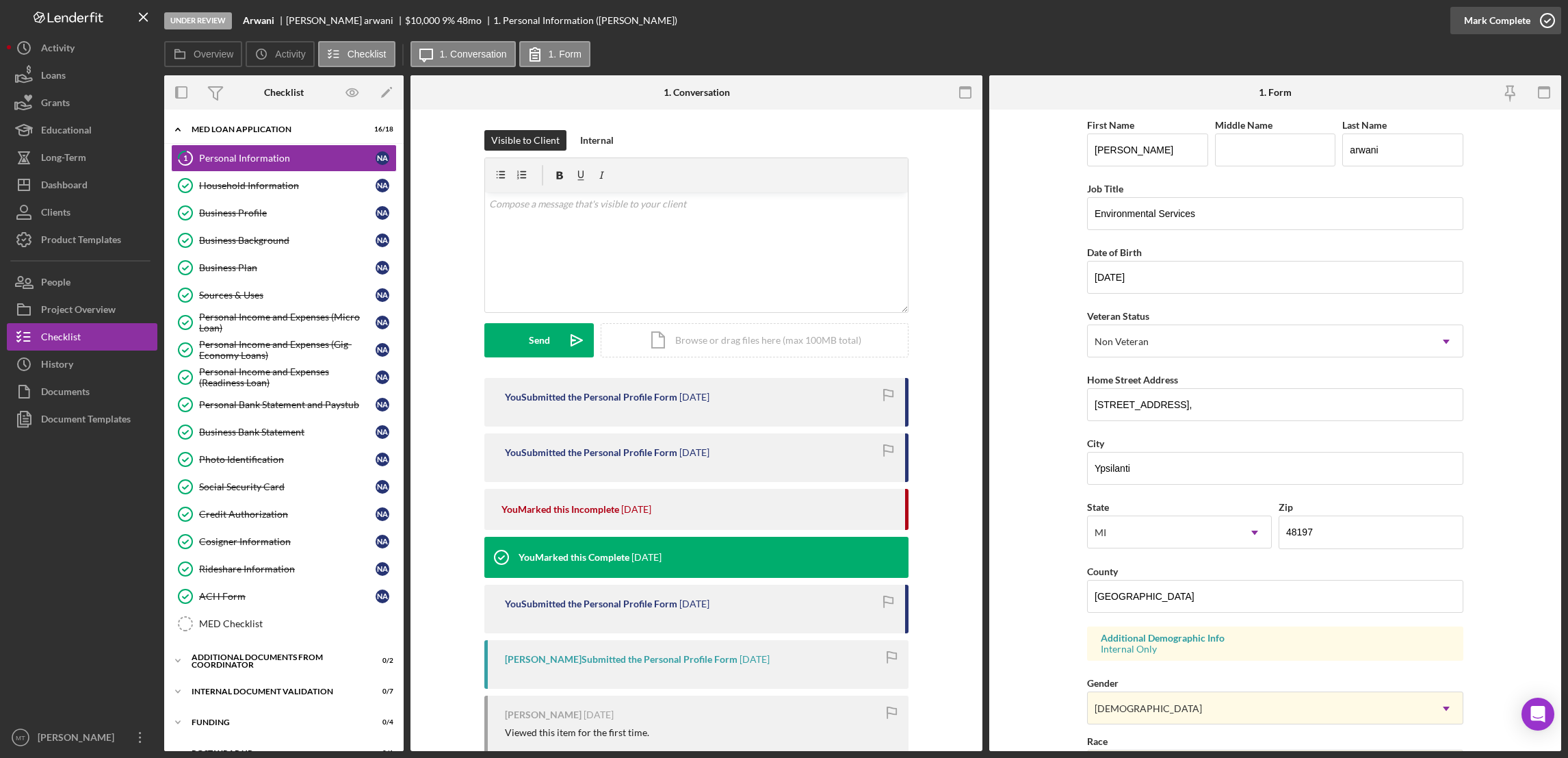
click at [1491, 18] on div "Mark Complete" at bounding box center [1498, 20] width 66 height 28
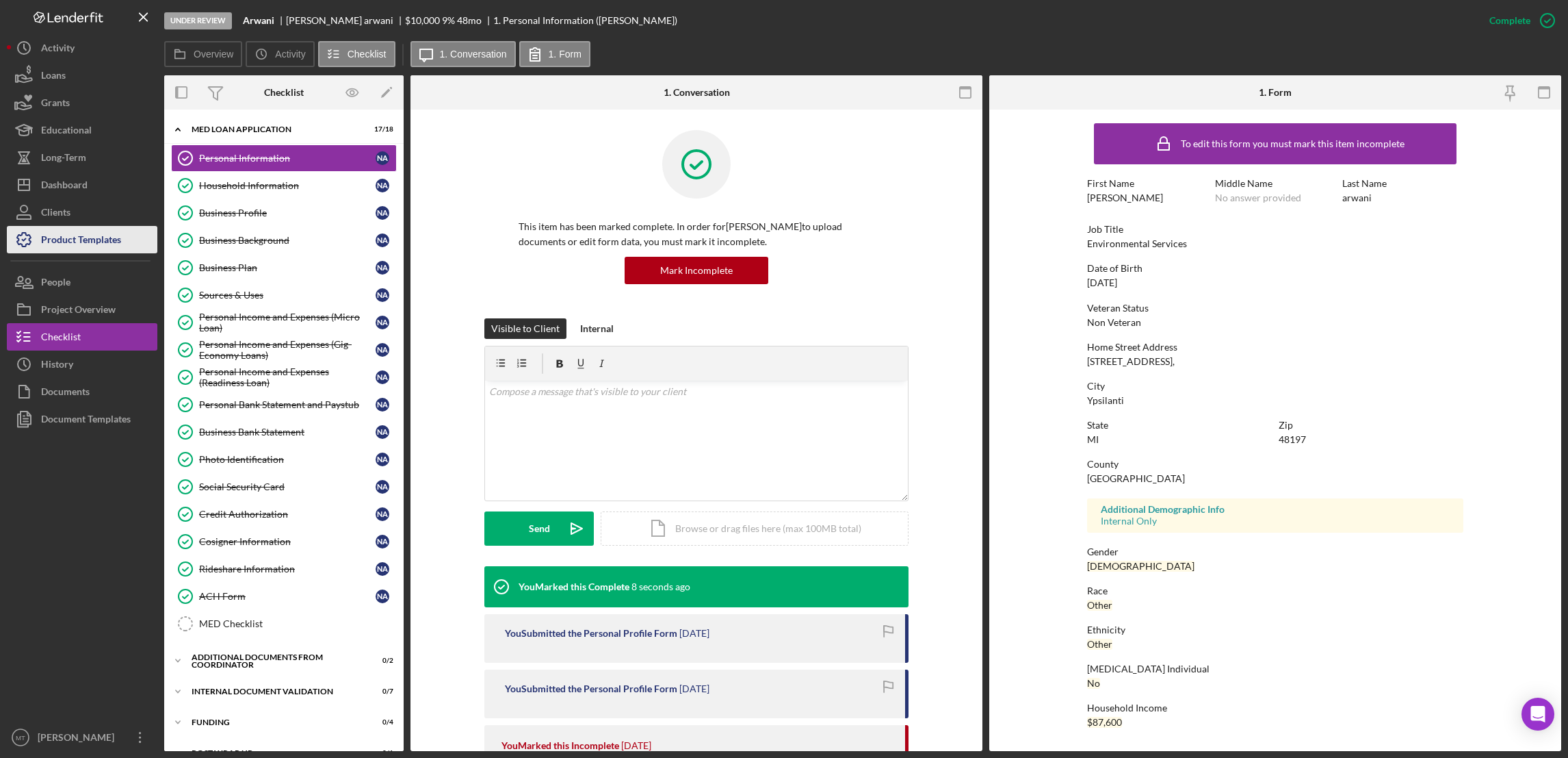
click at [75, 239] on div "Product Templates" at bounding box center [81, 242] width 80 height 31
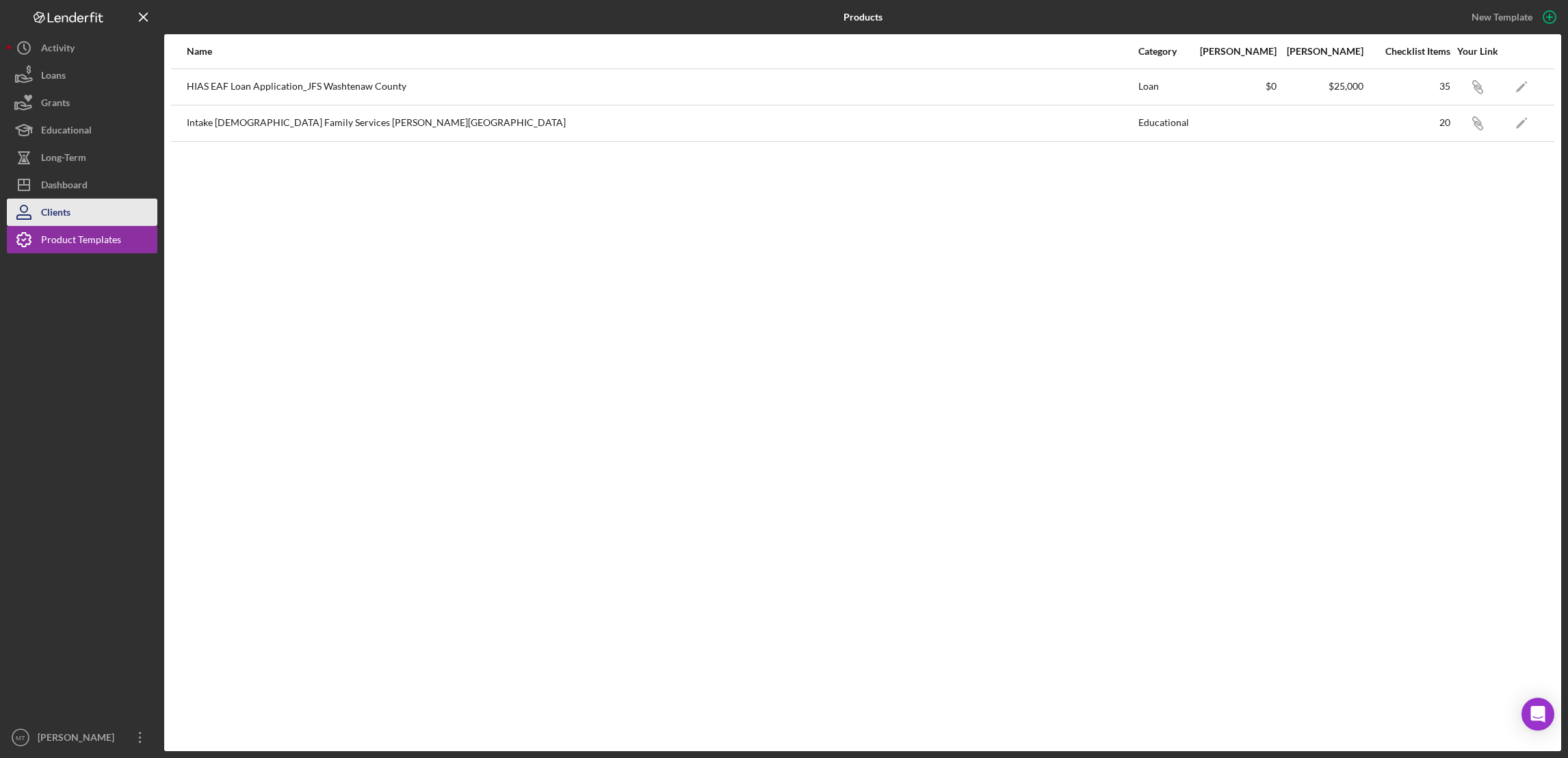
click at [67, 215] on div "Clients" at bounding box center [56, 214] width 29 height 31
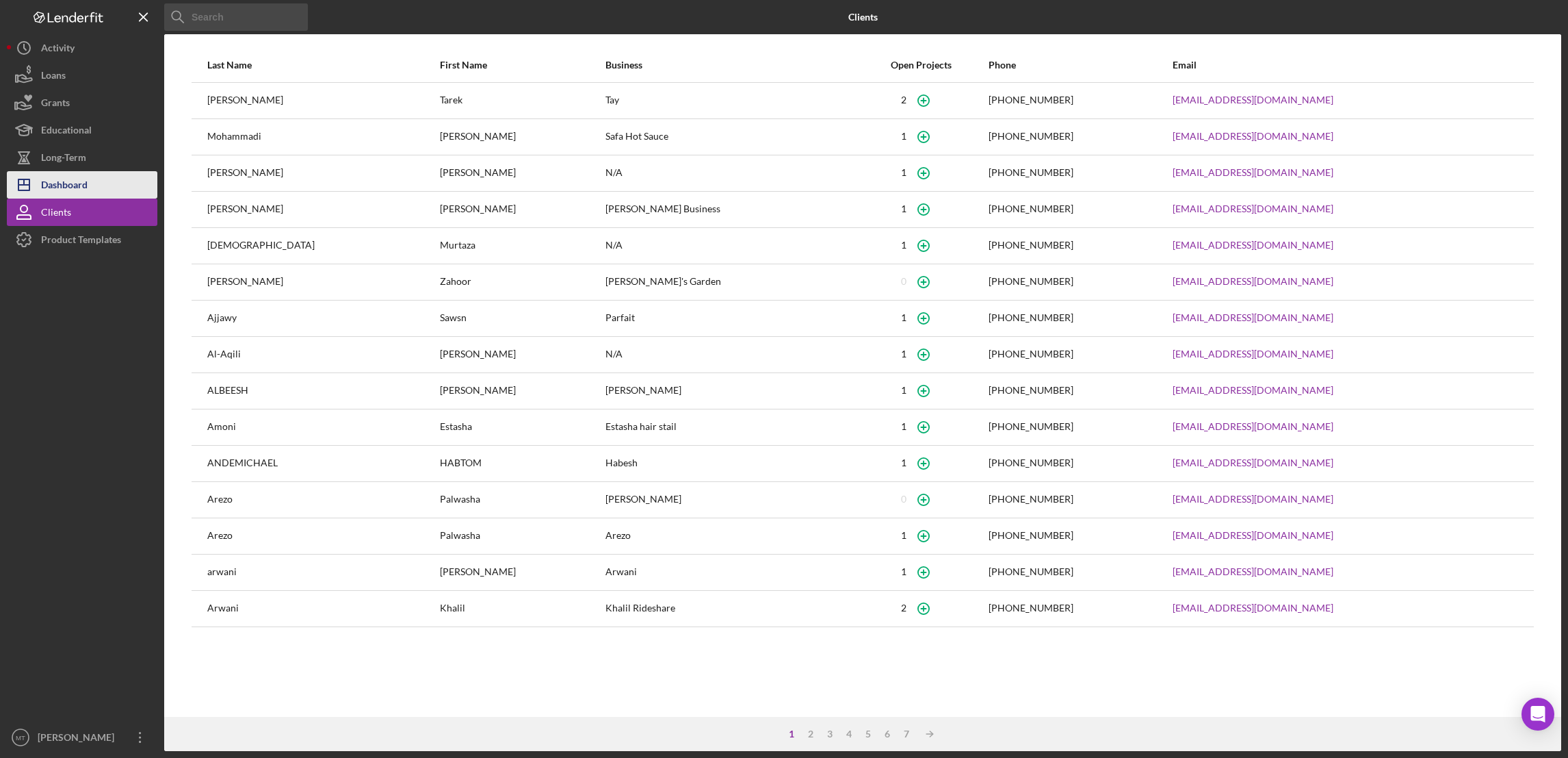
click at [79, 185] on div "Dashboard" at bounding box center [64, 186] width 46 height 31
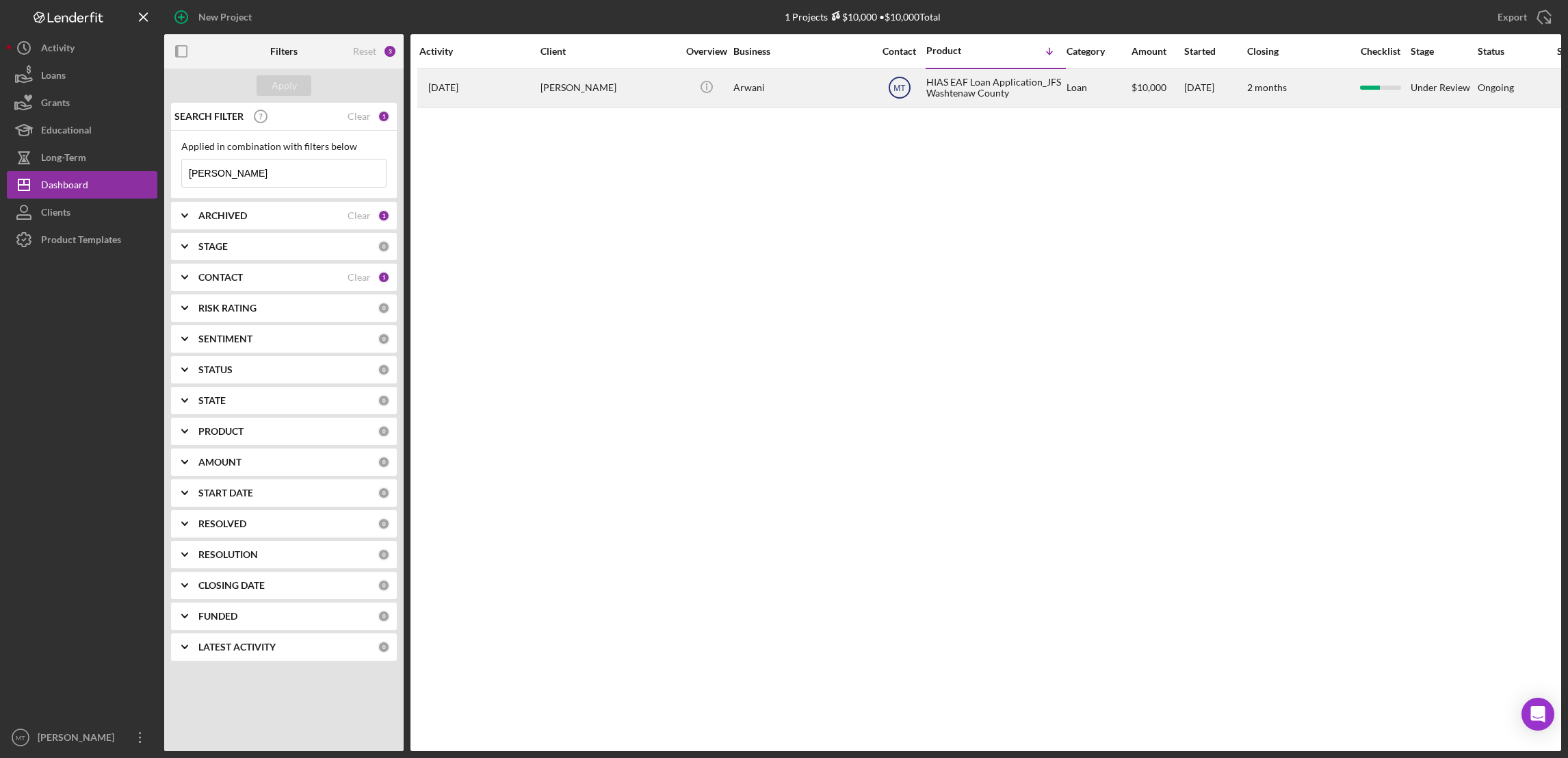
click at [895, 90] on text "MT" at bounding box center [899, 88] width 12 height 10
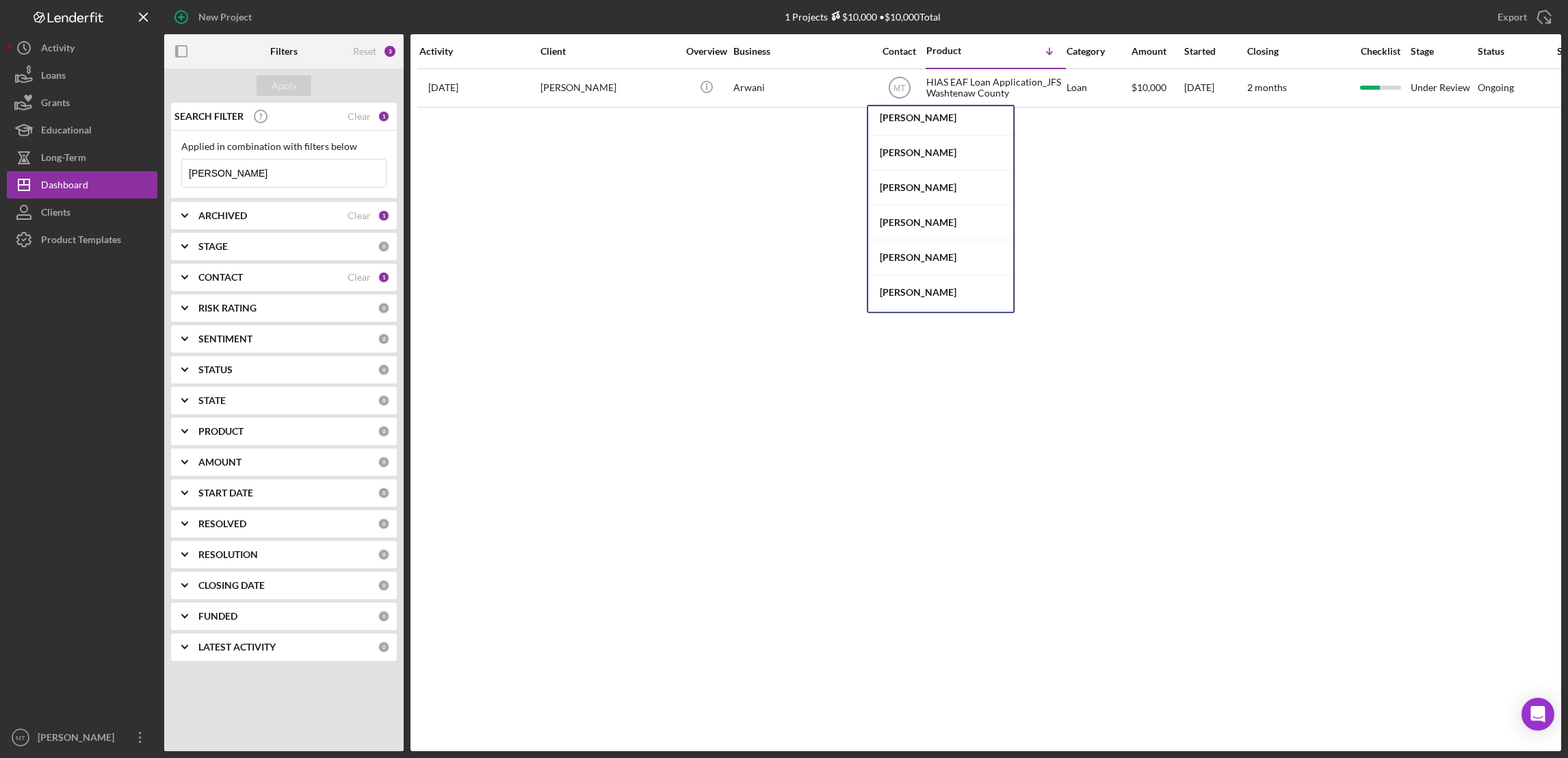
scroll to position [73, 0]
click at [919, 292] on div "[PERSON_NAME] Villa" at bounding box center [940, 294] width 145 height 34
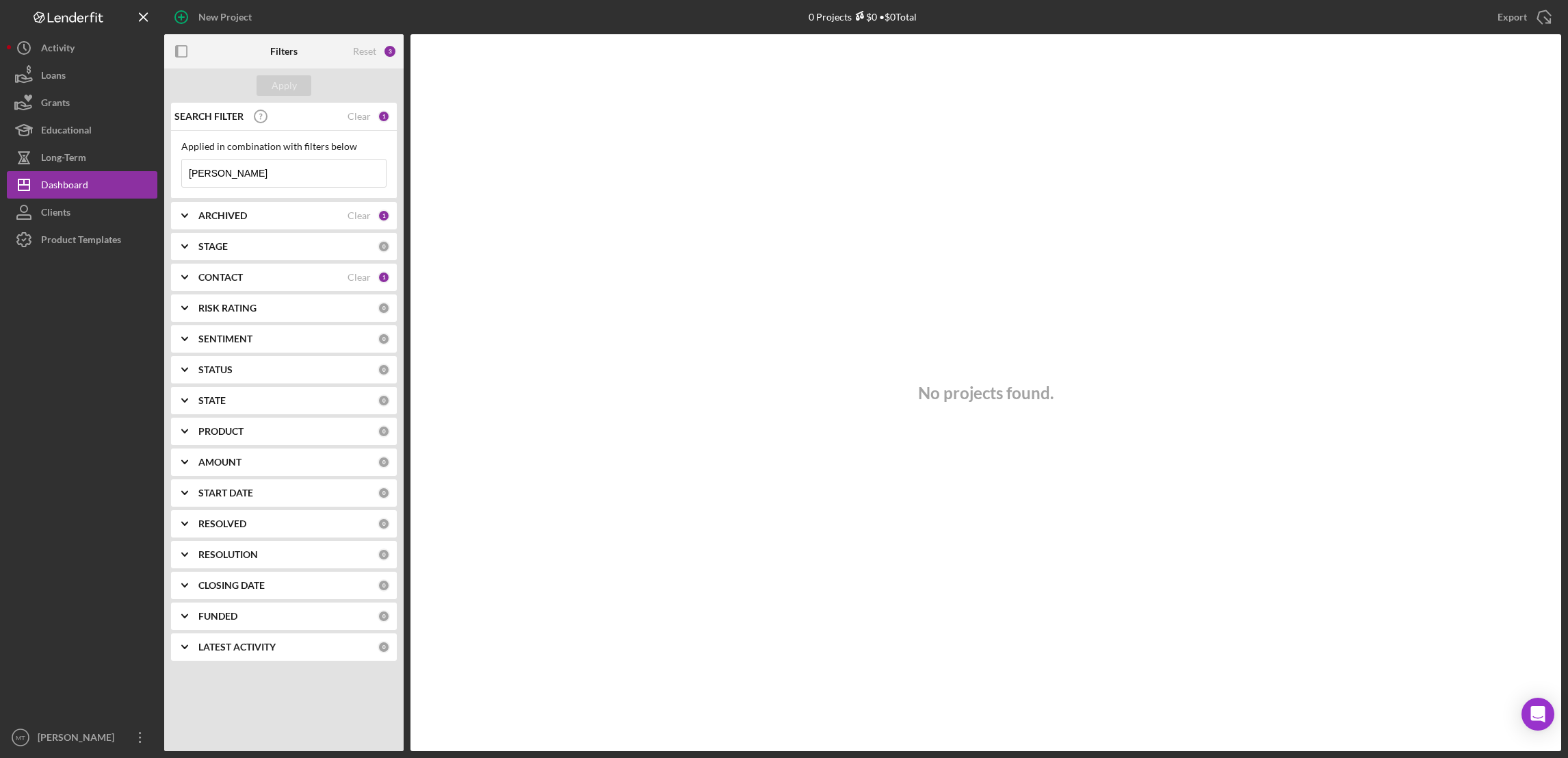
click at [214, 173] on input "[PERSON_NAME]" at bounding box center [284, 173] width 204 height 28
click at [384, 213] on div "1" at bounding box center [383, 215] width 12 height 12
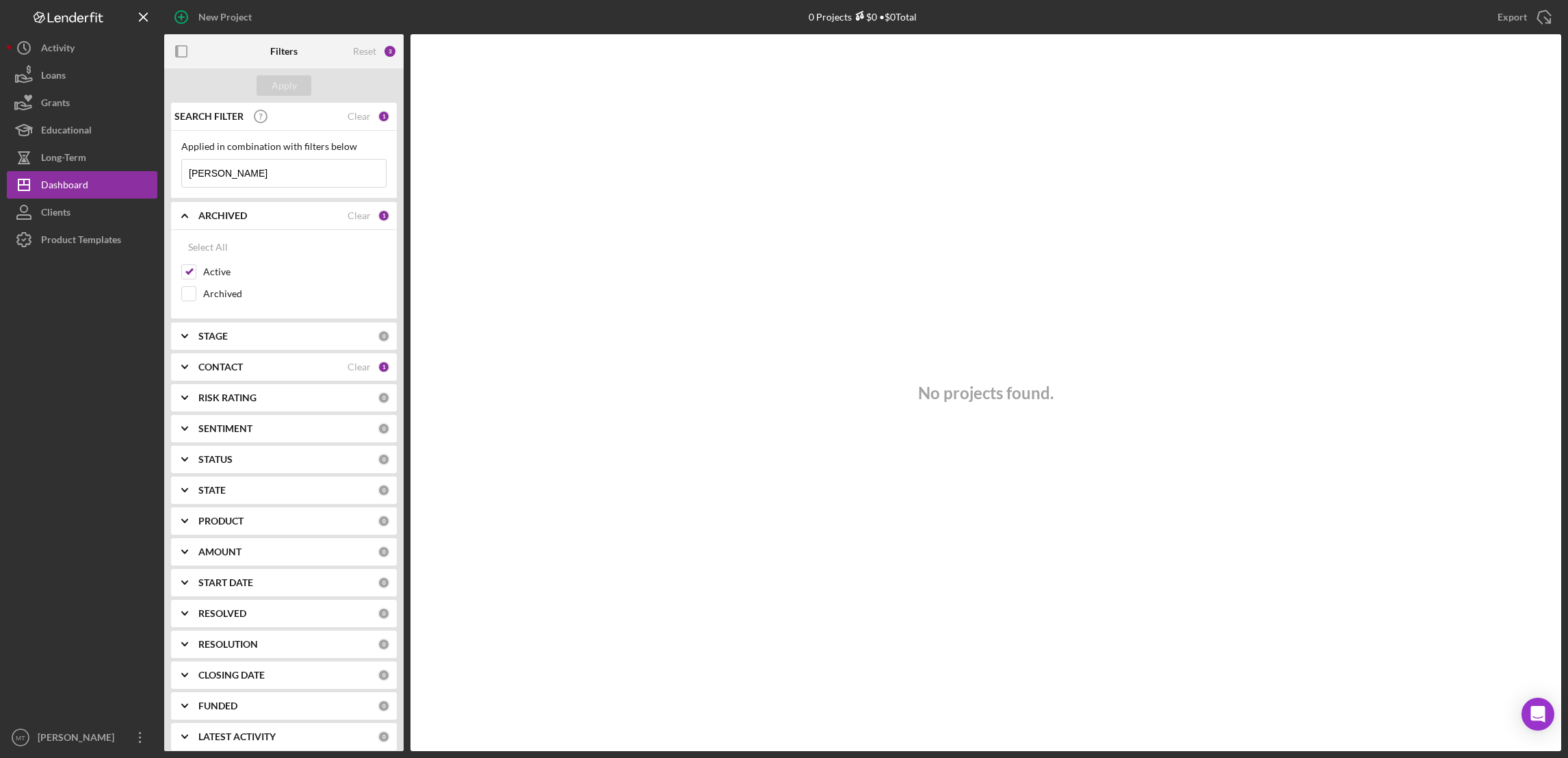
click at [378, 367] on div "1" at bounding box center [383, 366] width 12 height 12
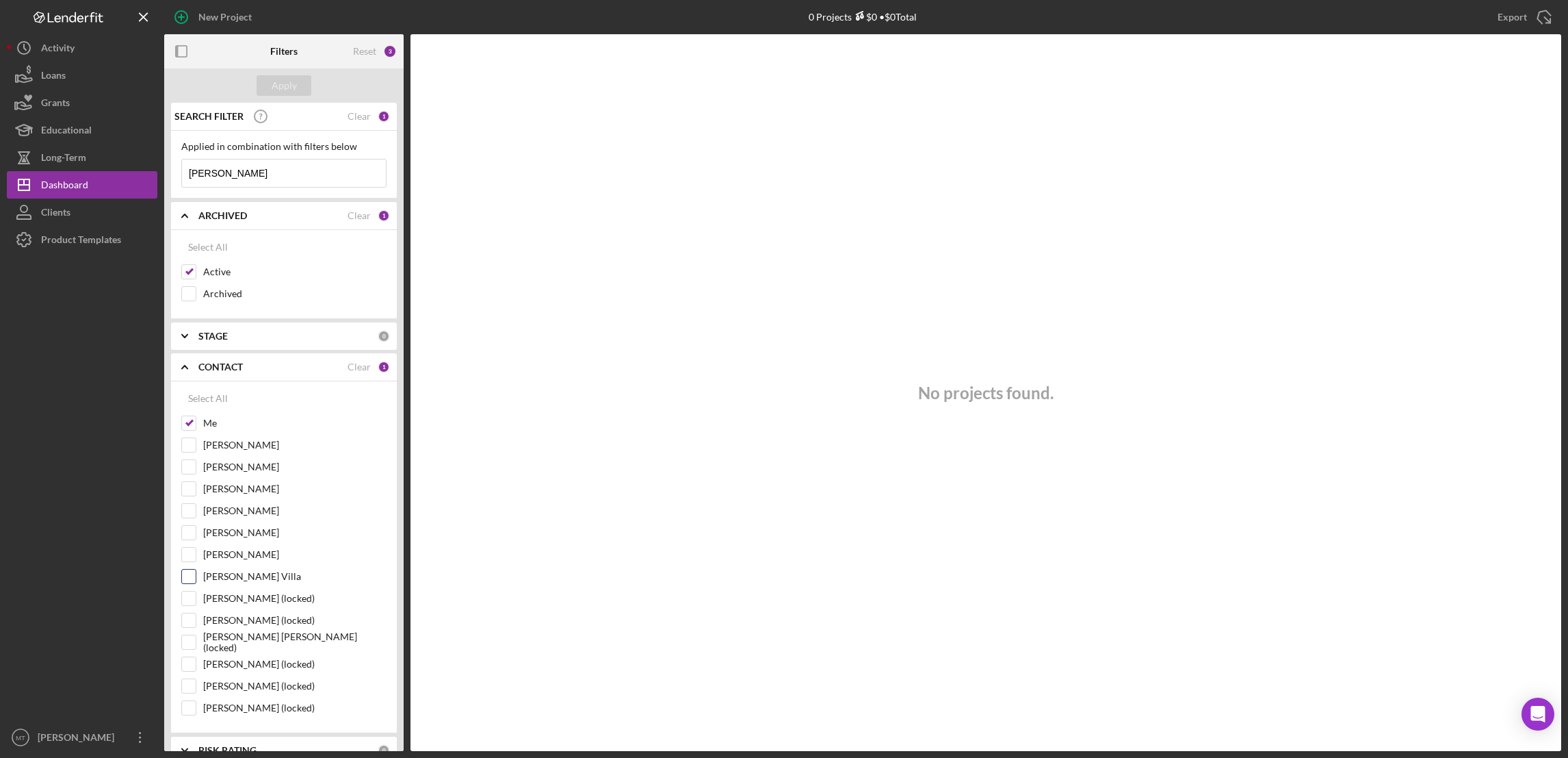
click at [188, 579] on input "[PERSON_NAME] Villa" at bounding box center [189, 576] width 14 height 14
checkbox input "true"
click at [282, 84] on div "Apply" at bounding box center [284, 85] width 25 height 20
